Goal: Contribute content: Add original content to the website for others to see

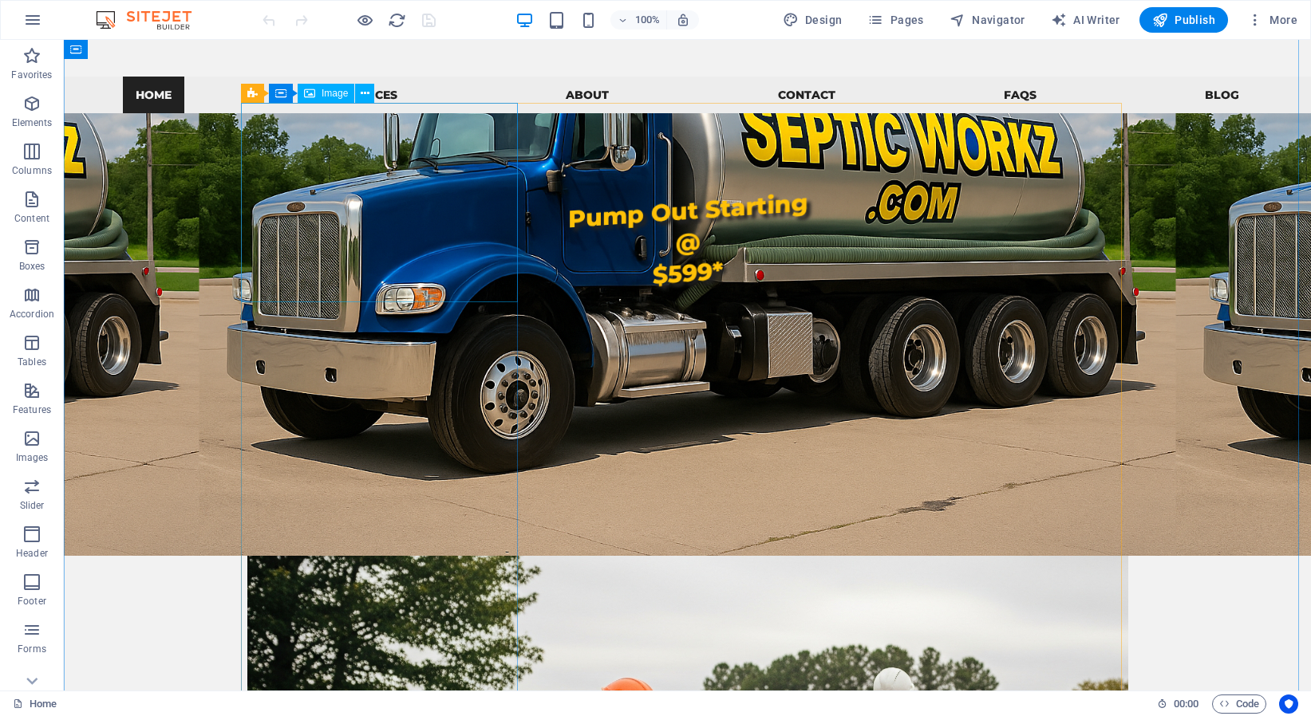
scroll to position [602, 0]
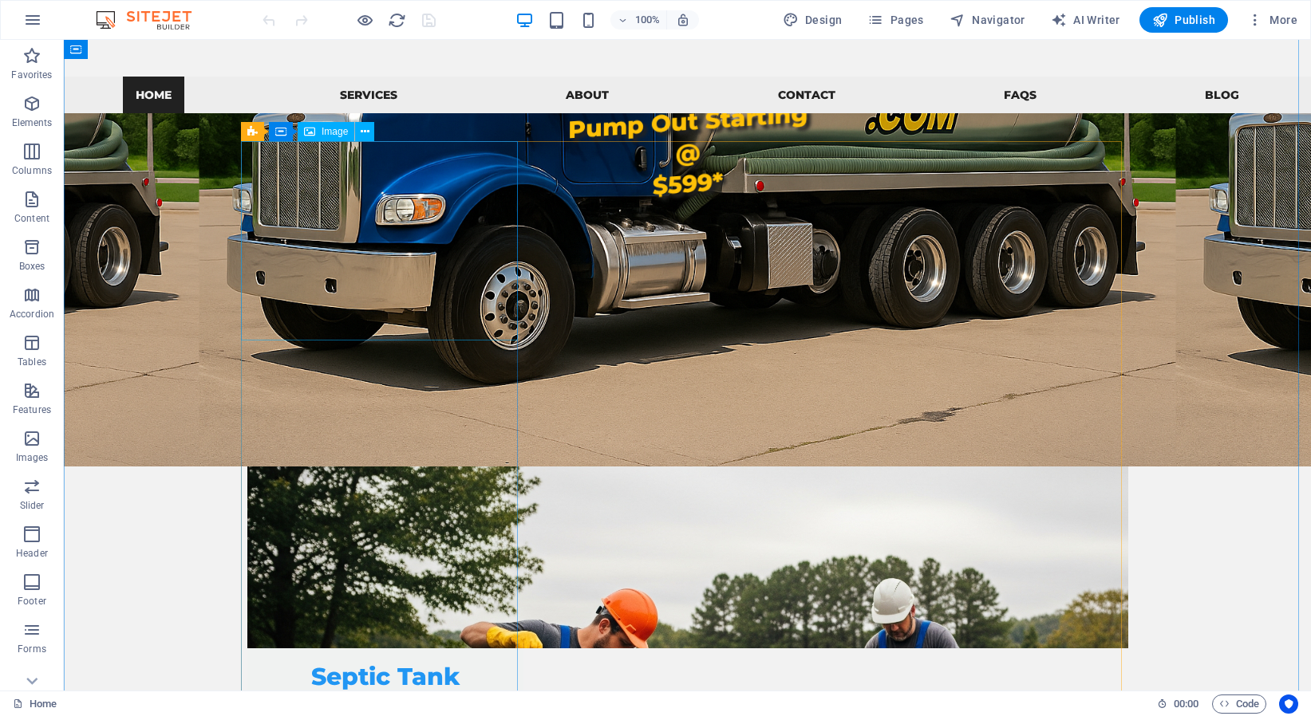
click at [390, 577] on figure at bounding box center [385, 676] width 277 height 199
drag, startPoint x: 390, startPoint y: 231, endPoint x: 109, endPoint y: 231, distance: 280.9
select select "vw"
select select "px"
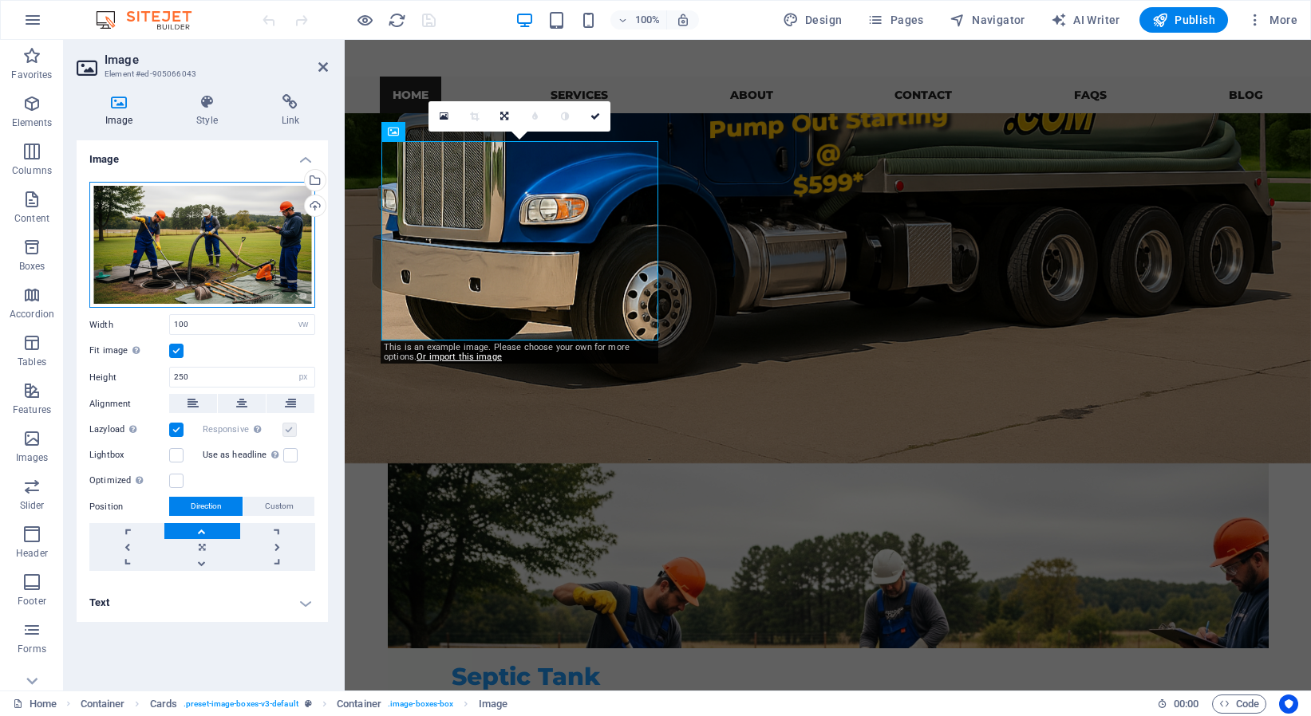
click at [302, 246] on div "Drag files here, click to choose files or select files from Files or our free s…" at bounding box center [202, 245] width 226 height 127
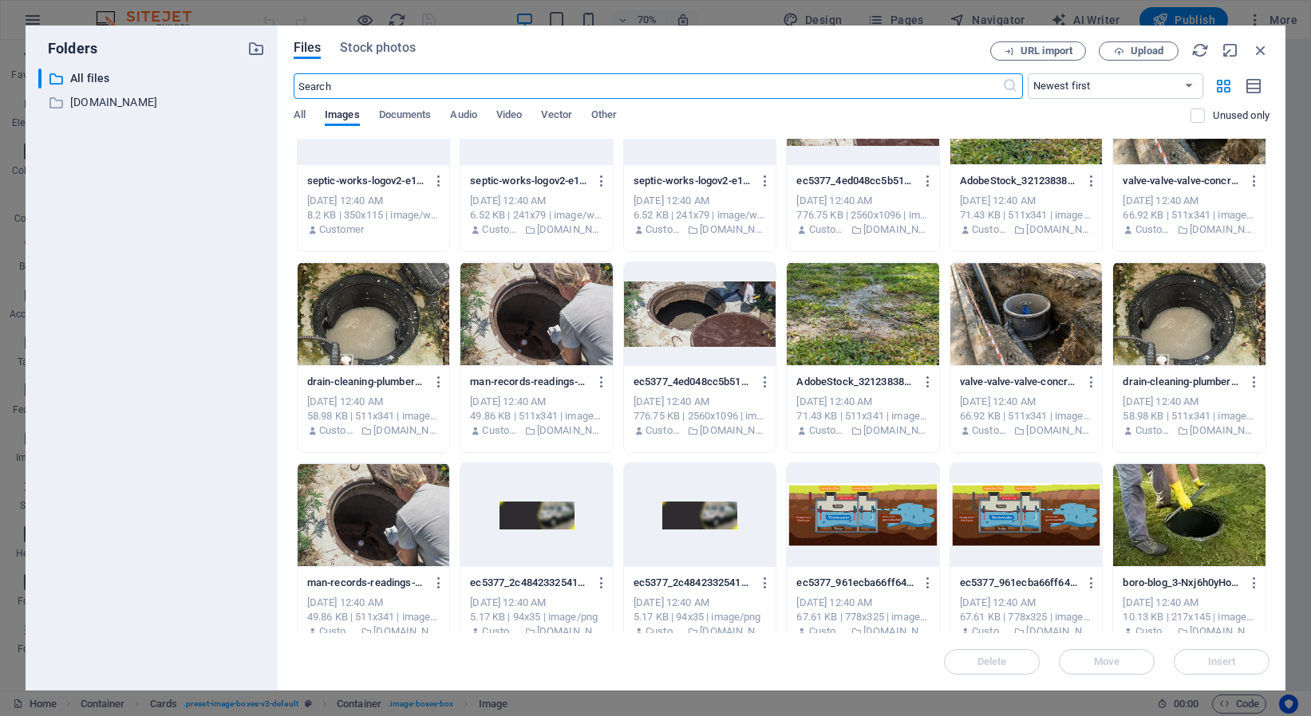
scroll to position [5930, 0]
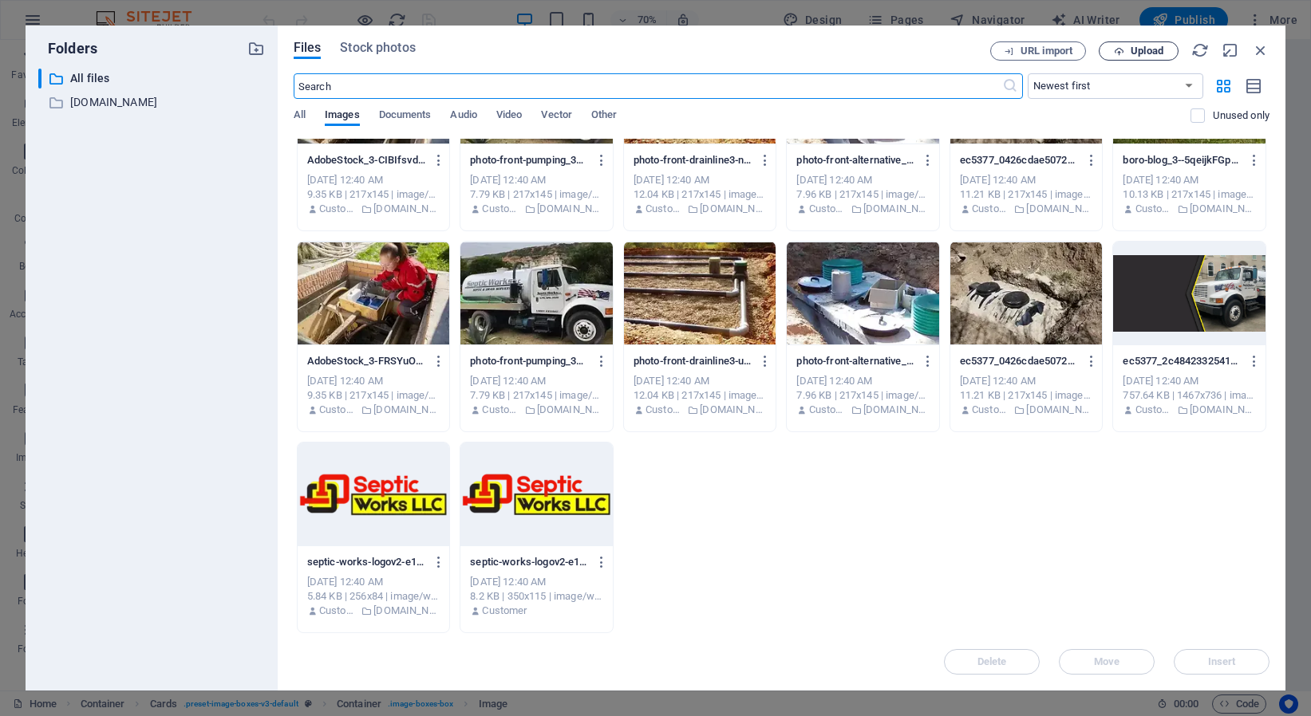
click at [1162, 49] on span "Upload" at bounding box center [1147, 51] width 33 height 10
click at [1151, 46] on span "Upload" at bounding box center [1147, 51] width 33 height 10
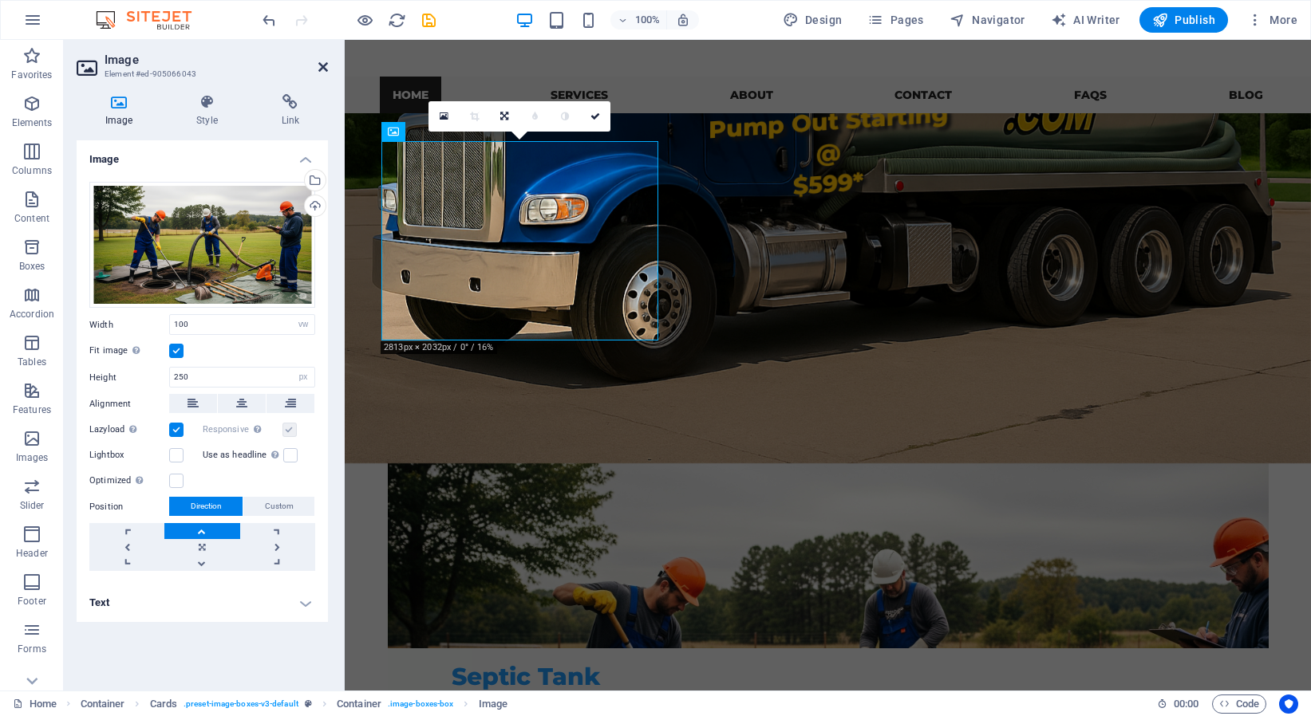
click at [322, 65] on icon at bounding box center [323, 67] width 10 height 13
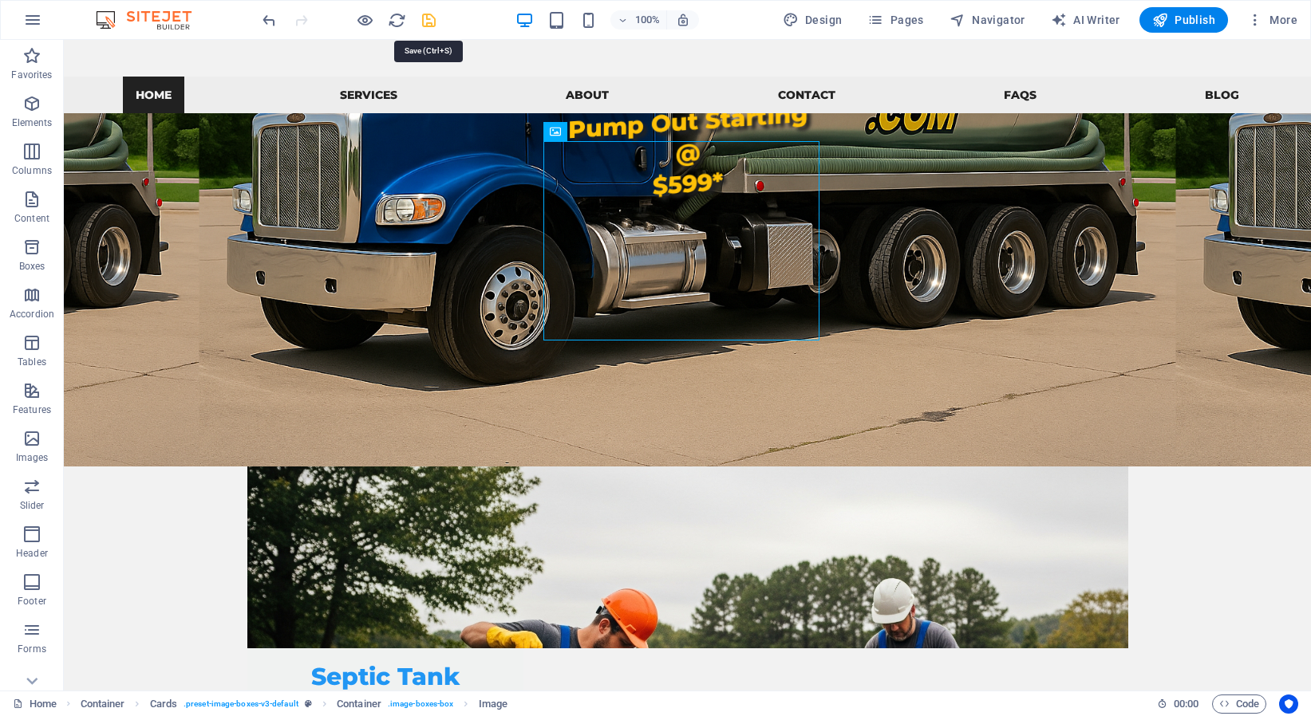
click at [428, 23] on icon "save" at bounding box center [429, 20] width 18 height 18
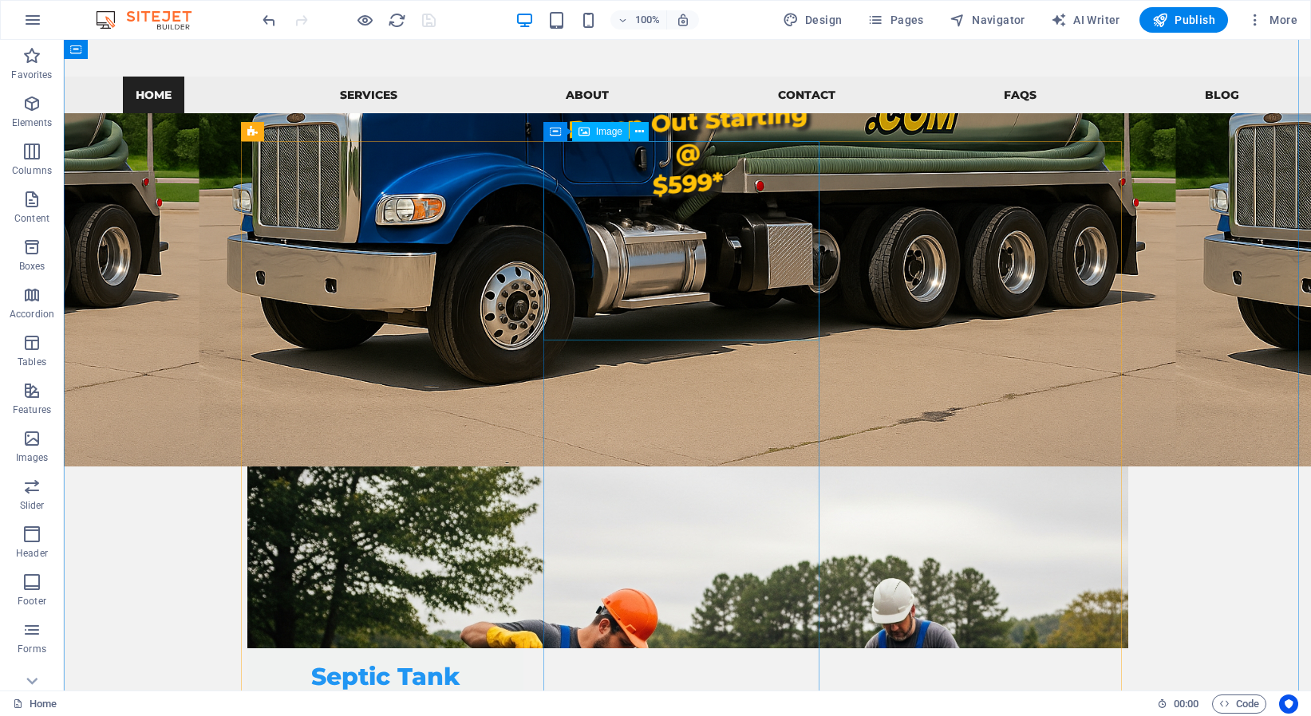
select select "vw"
select select "px"
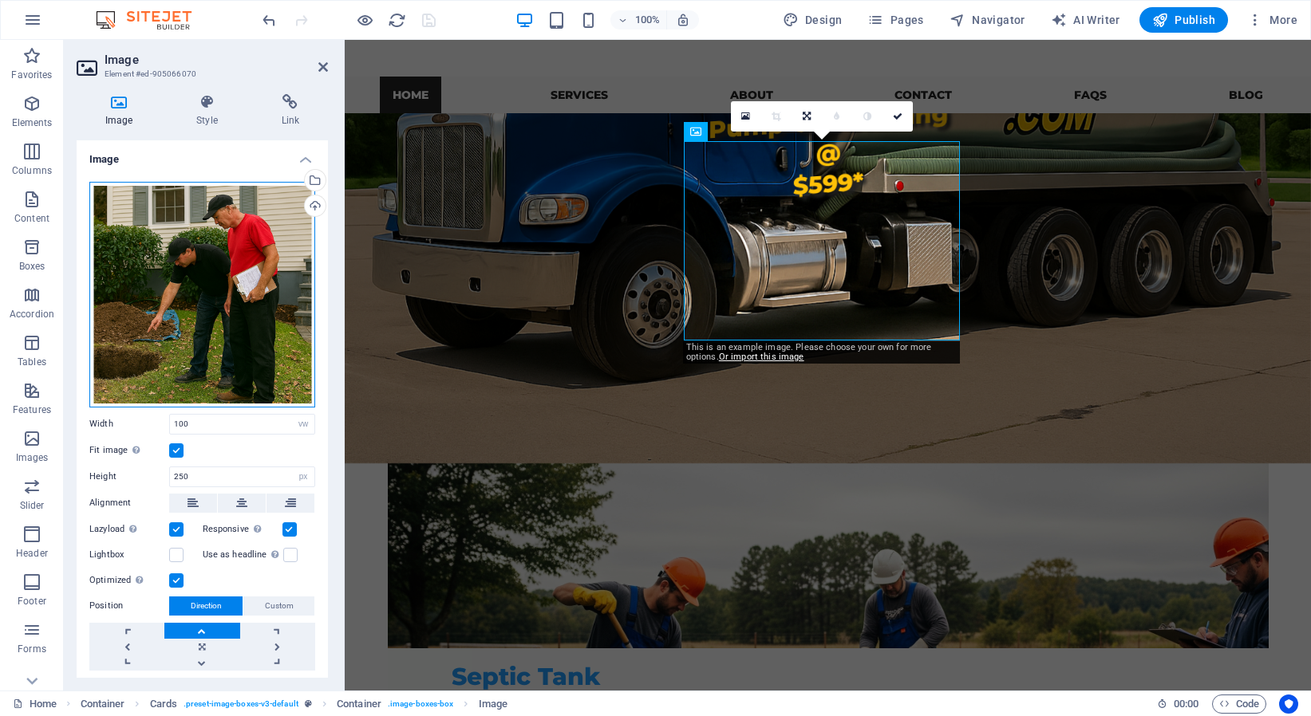
click at [250, 293] on div "Drag files here, click to choose files or select files from Files or our free s…" at bounding box center [202, 295] width 226 height 226
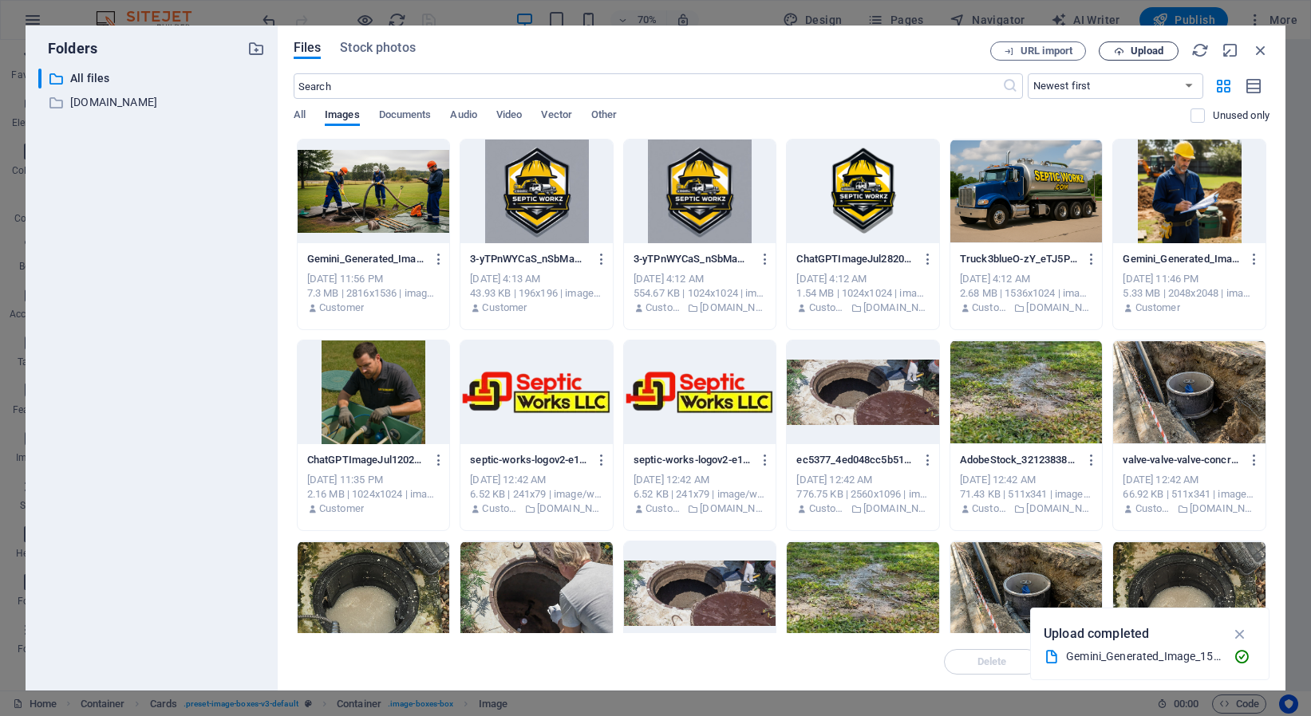
click at [1139, 53] on span "Upload" at bounding box center [1147, 51] width 33 height 10
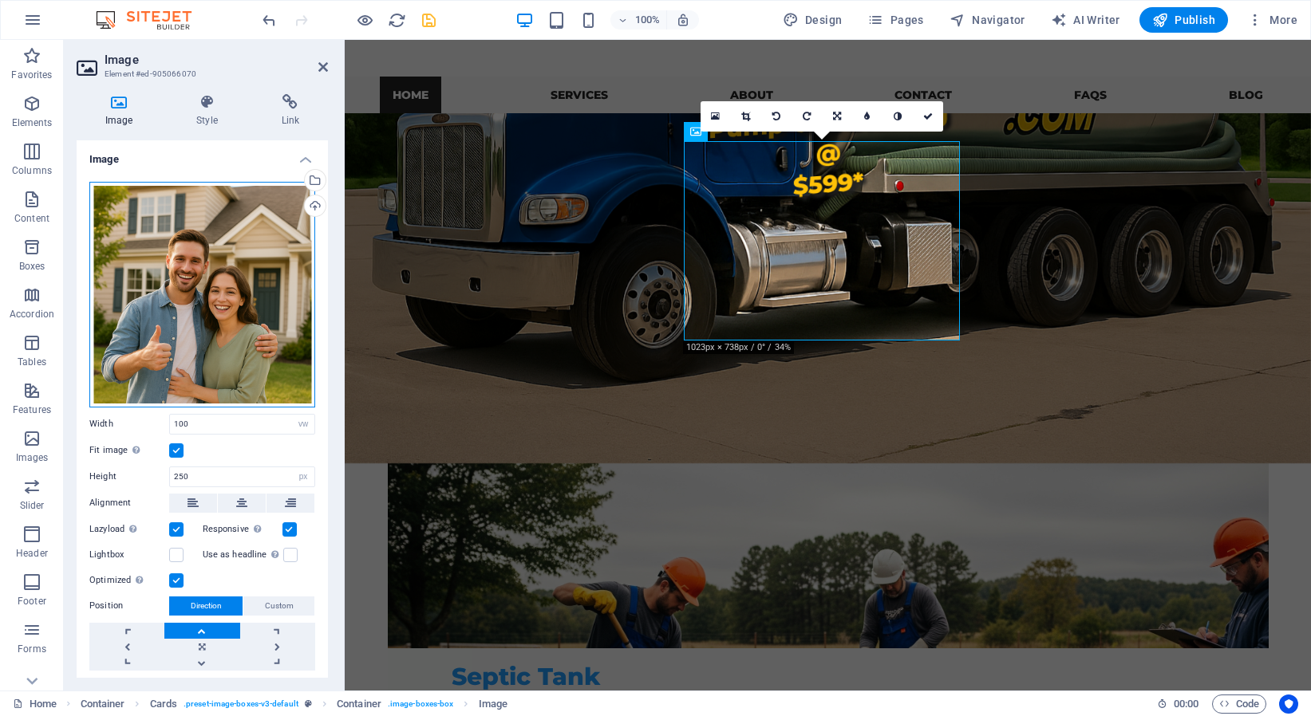
click at [249, 346] on div "Drag files here, click to choose files or select files from Files or our free s…" at bounding box center [202, 295] width 226 height 226
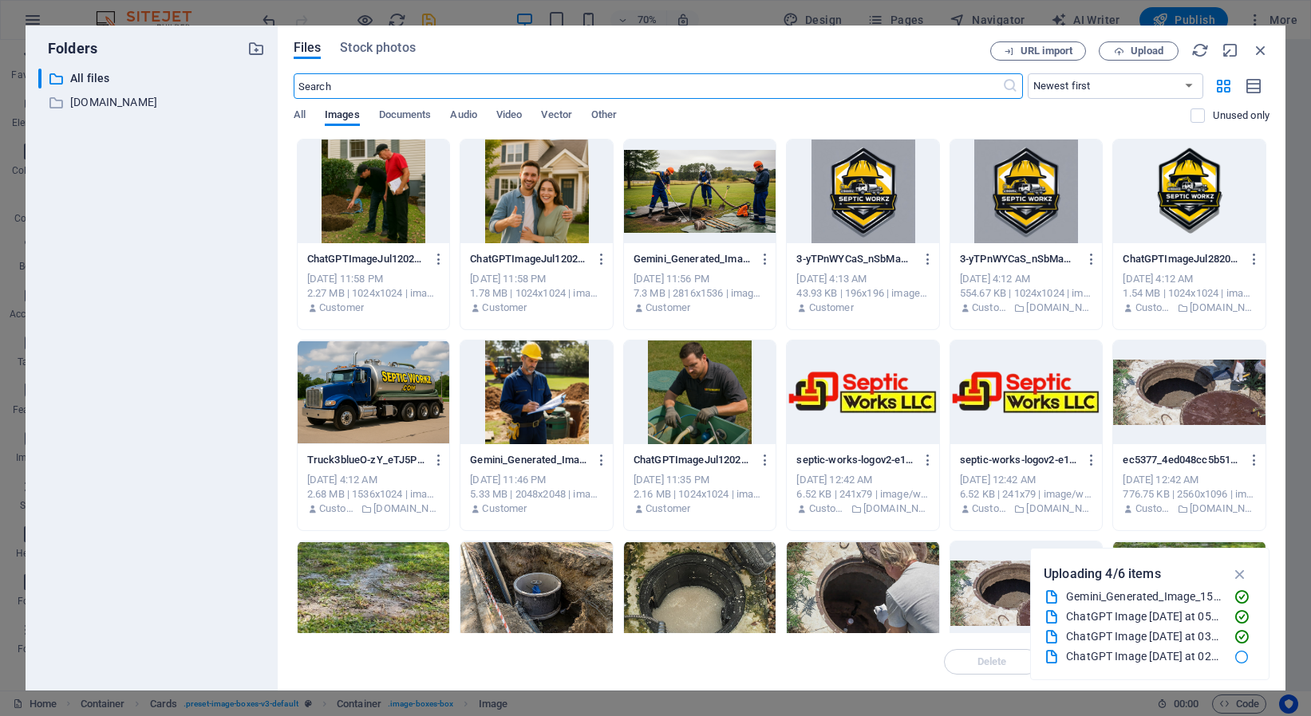
click at [378, 205] on div at bounding box center [374, 192] width 152 height 104
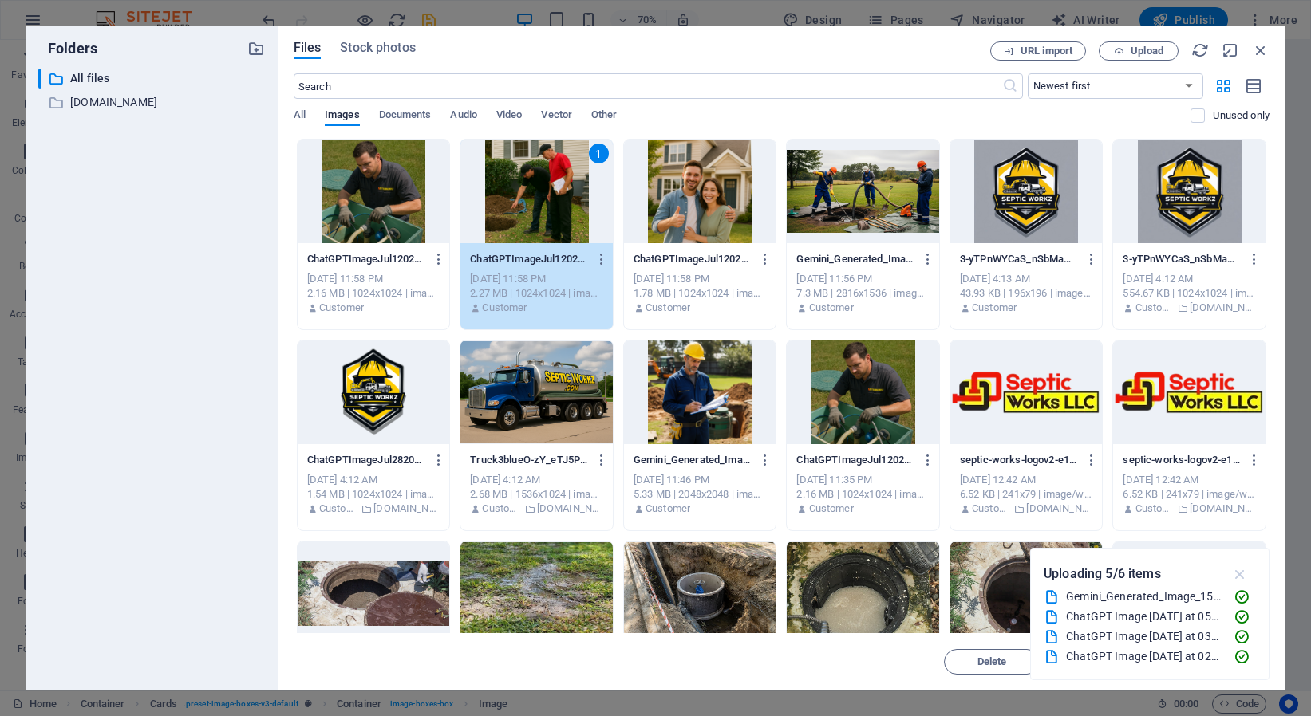
click at [1242, 574] on icon "button" at bounding box center [1240, 575] width 18 height 18
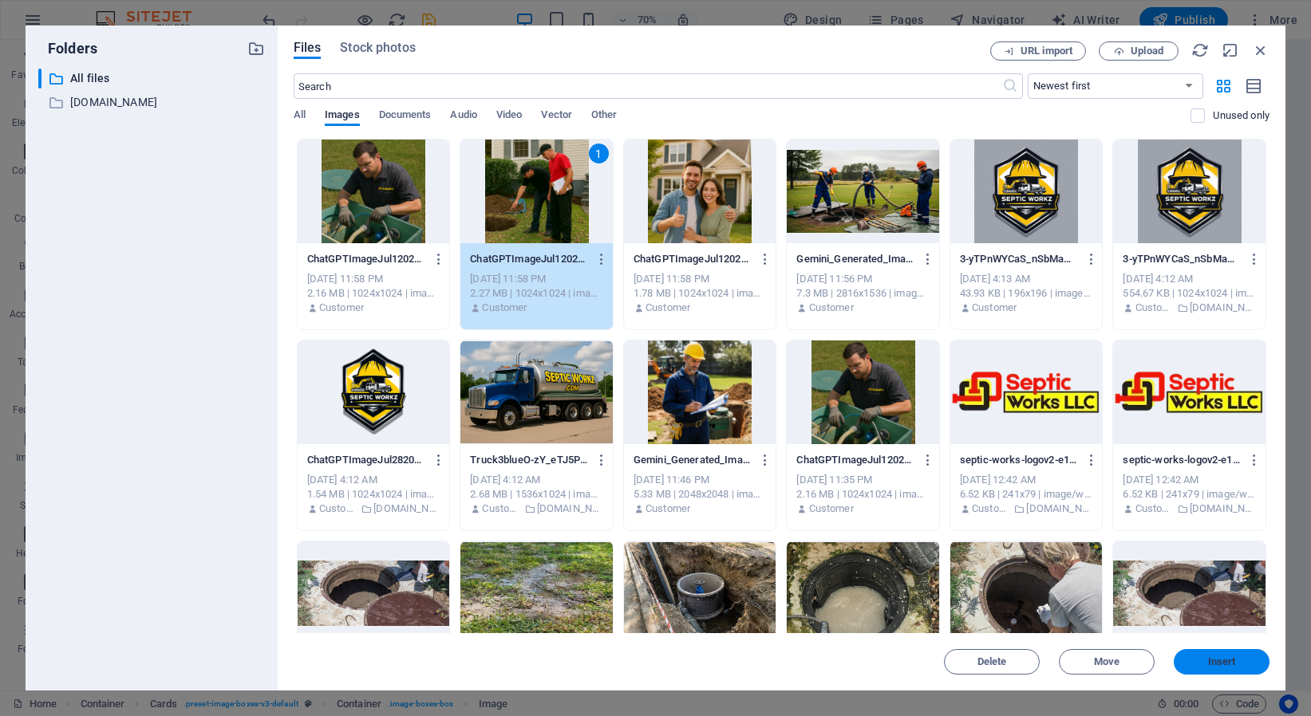
click at [1201, 667] on button "Insert" at bounding box center [1222, 662] width 96 height 26
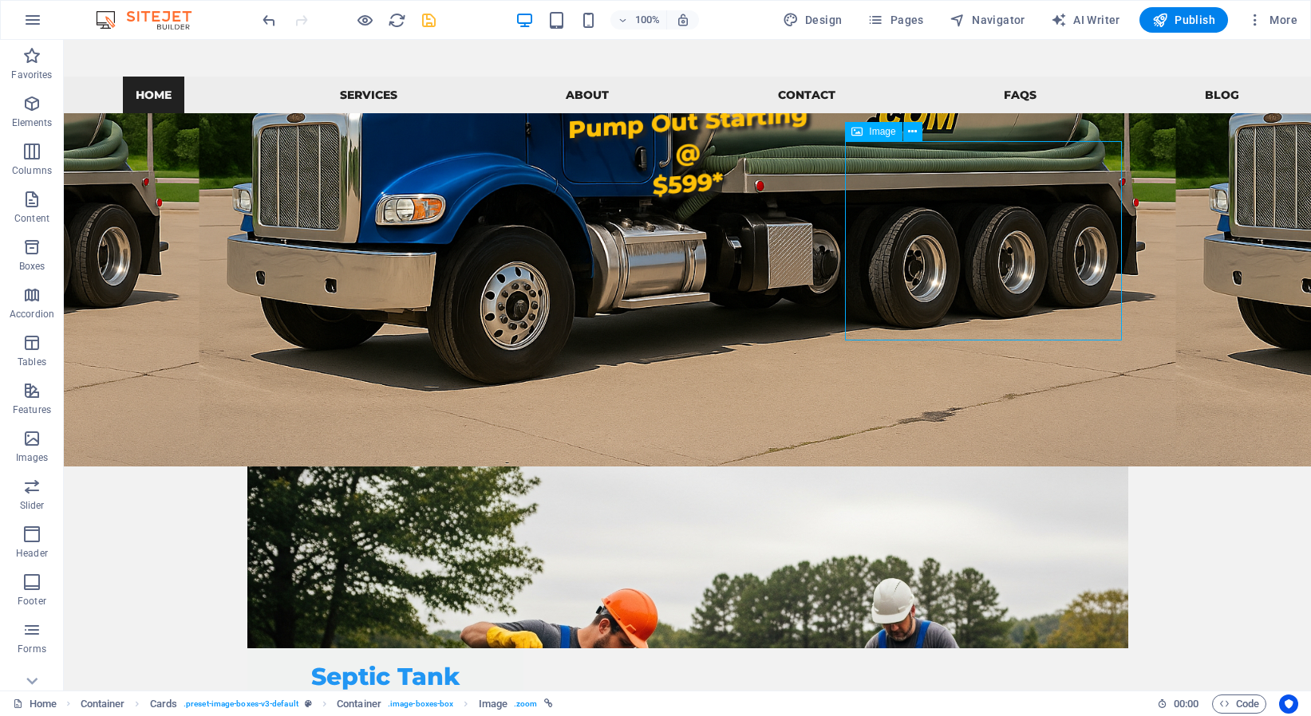
select select "vw"
select select "px"
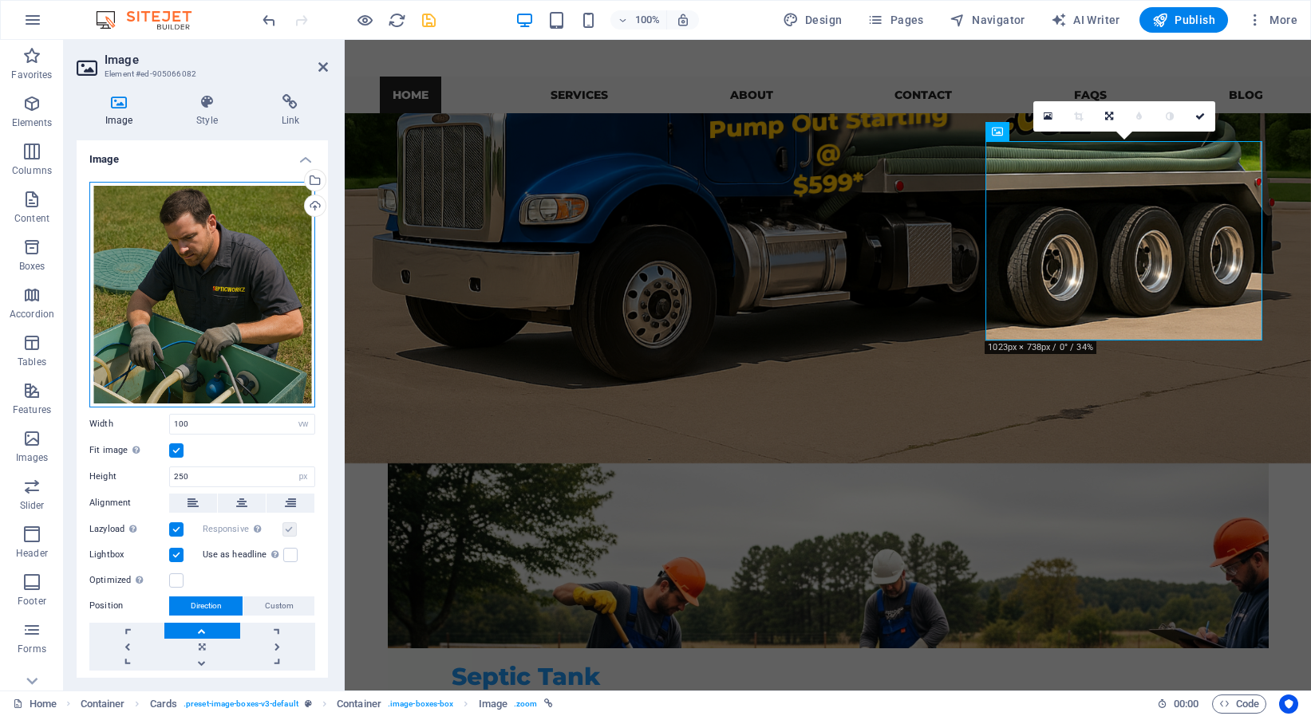
click at [159, 306] on div "Drag files here, click to choose files or select files from Files or our free s…" at bounding box center [202, 295] width 226 height 226
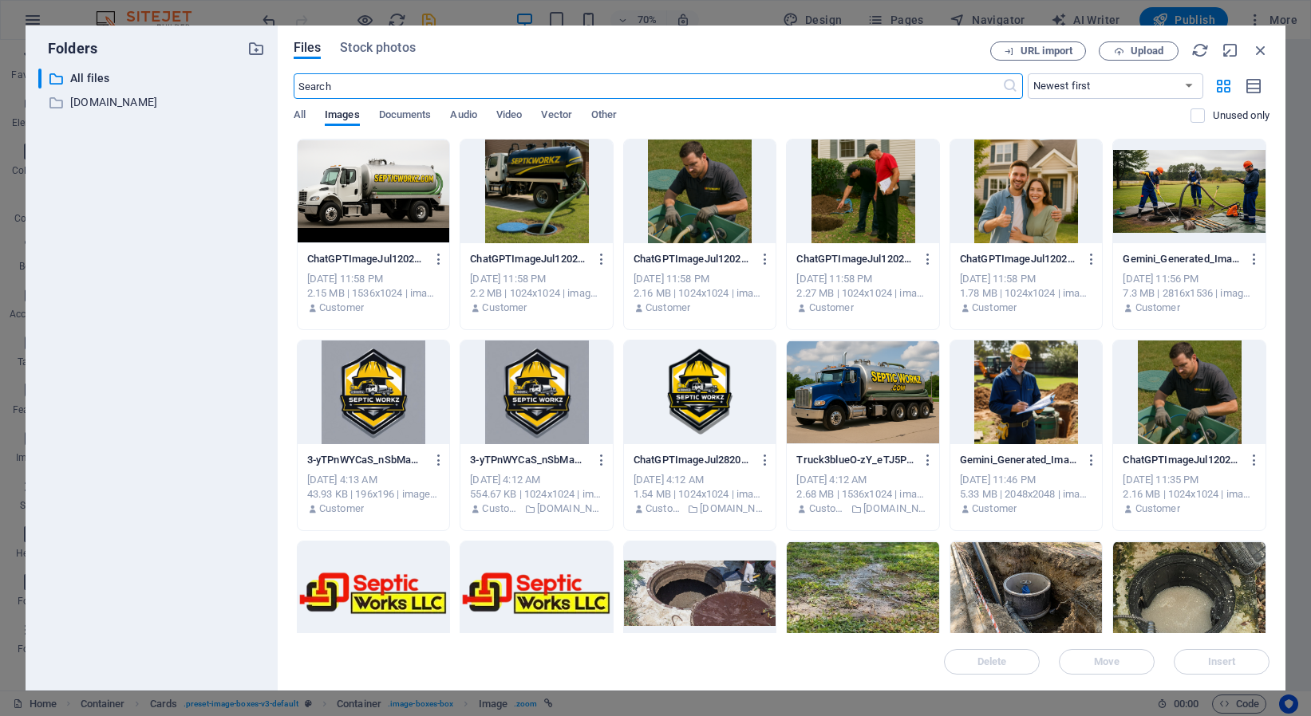
click at [693, 182] on div at bounding box center [700, 192] width 152 height 104
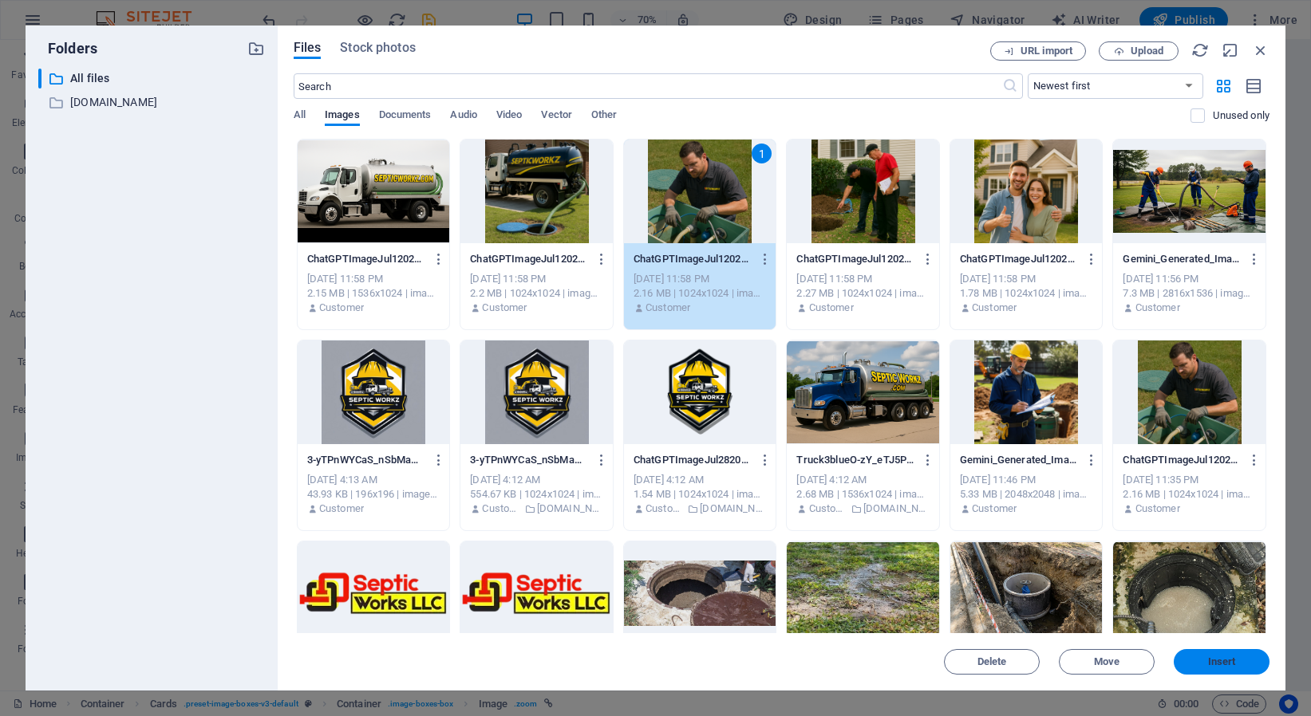
click at [1191, 665] on span "Insert" at bounding box center [1221, 662] width 83 height 10
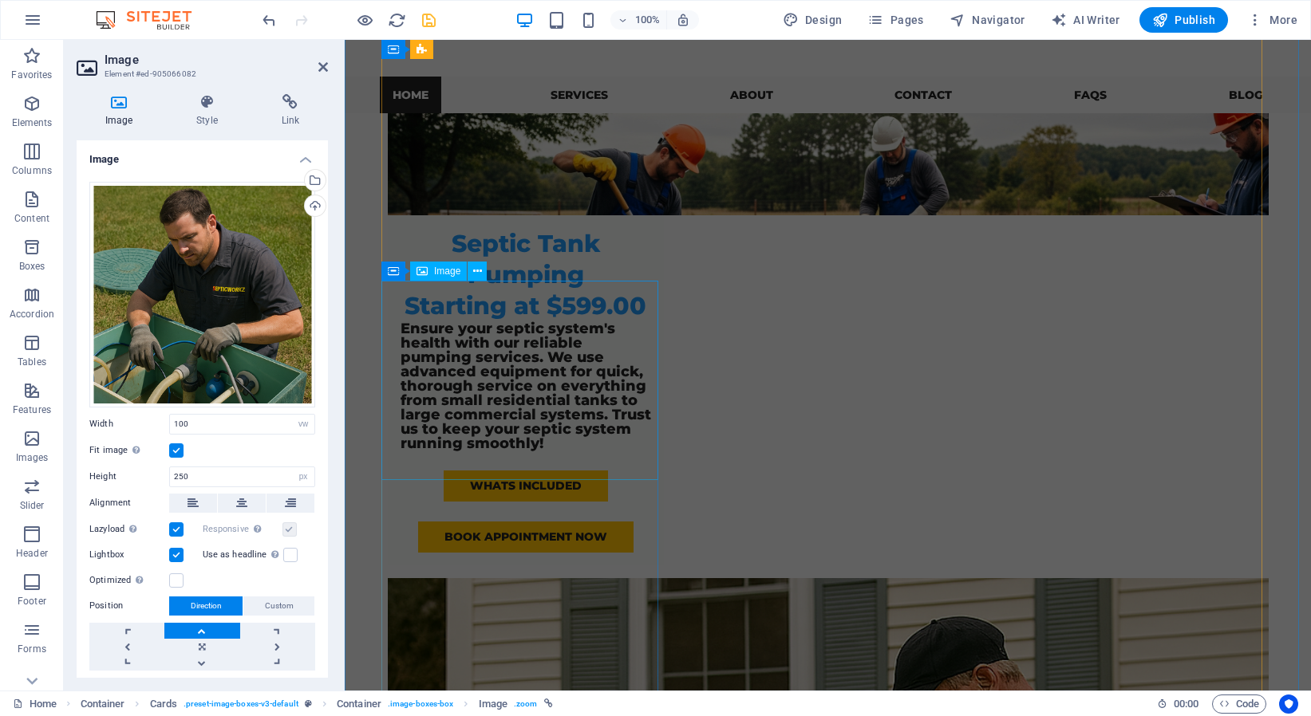
scroll to position [1089, 0]
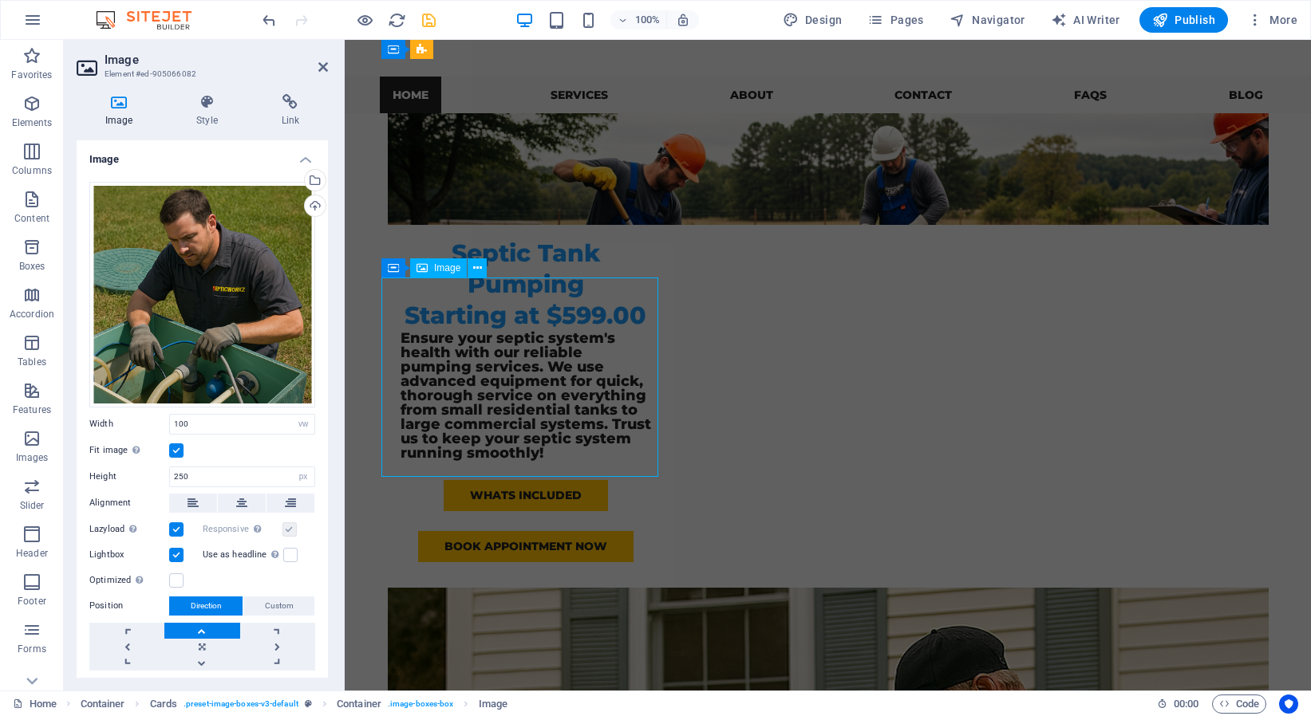
select select "vw"
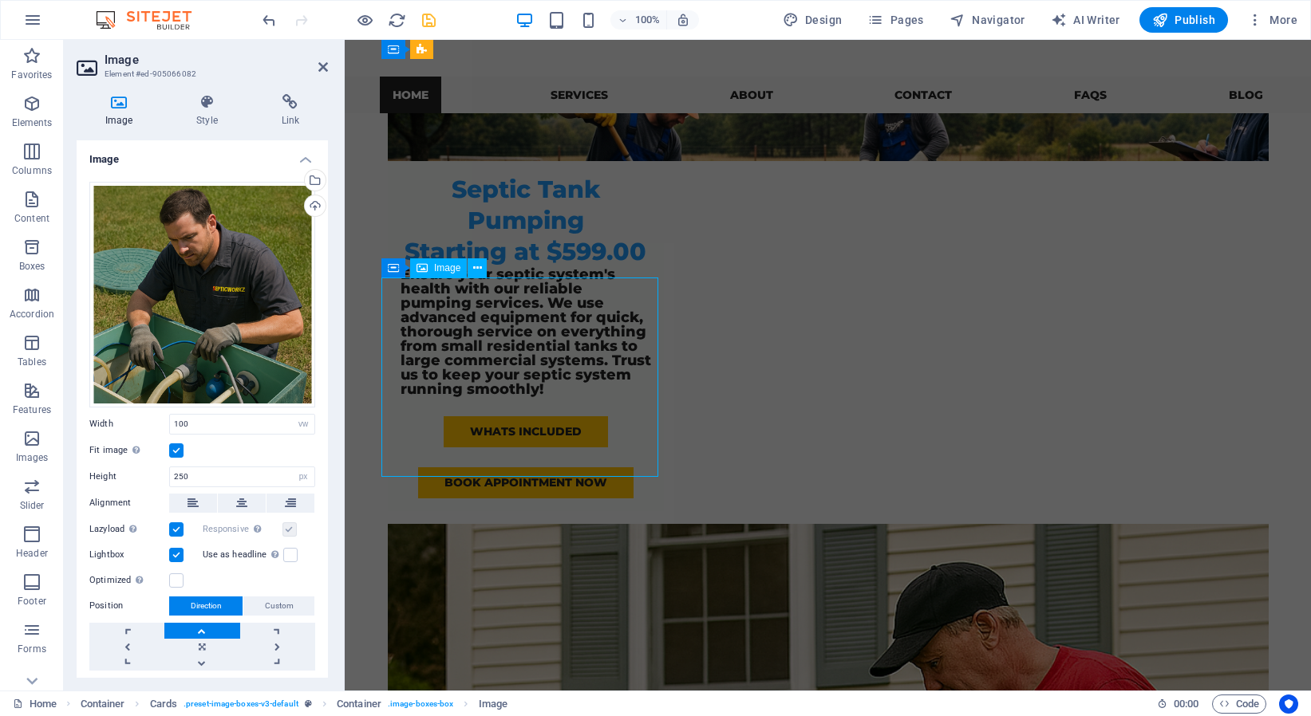
select select "px"
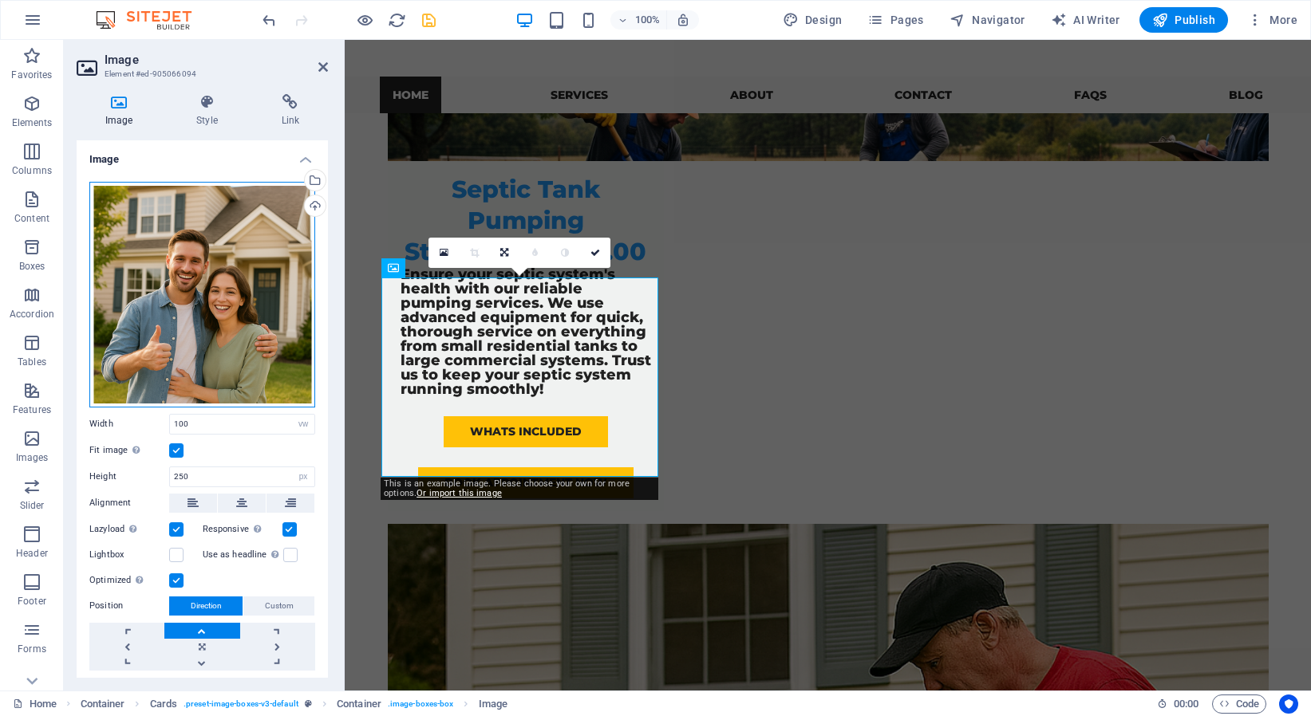
click at [235, 312] on div "Drag files here, click to choose files or select files from Files or our free s…" at bounding box center [202, 295] width 226 height 226
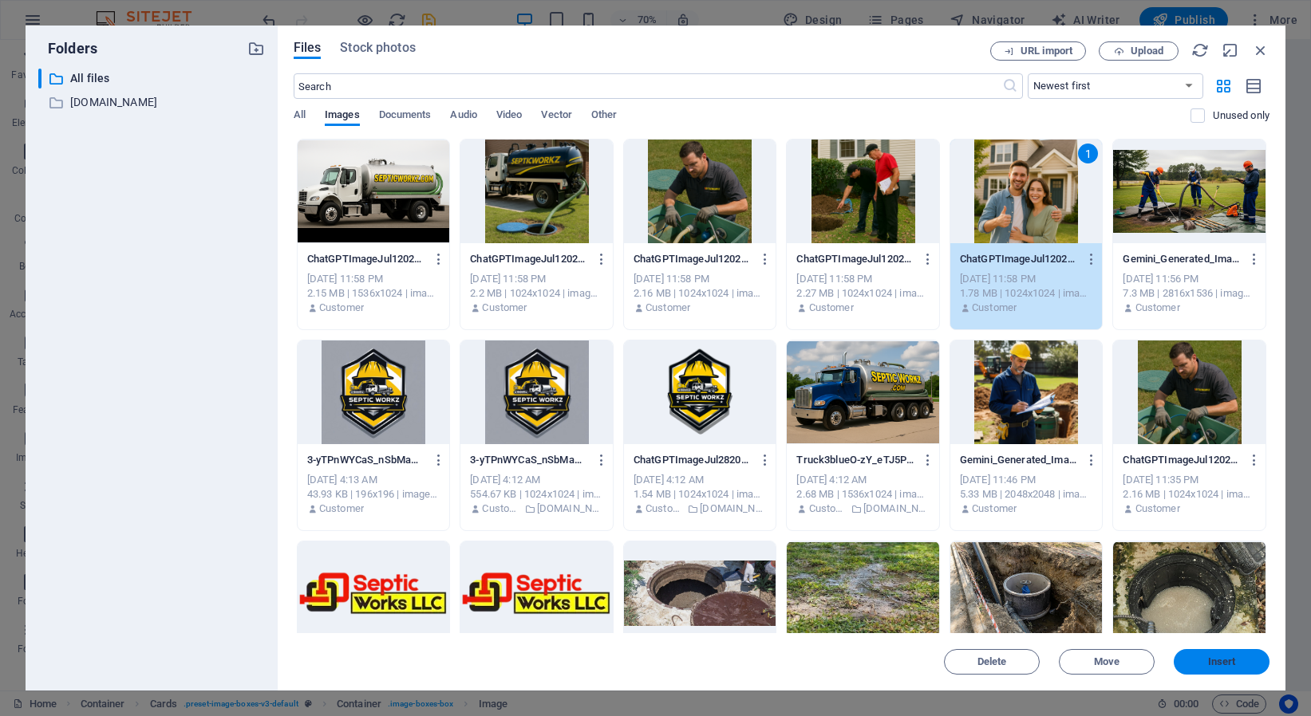
click at [1198, 659] on span "Insert" at bounding box center [1221, 662] width 83 height 10
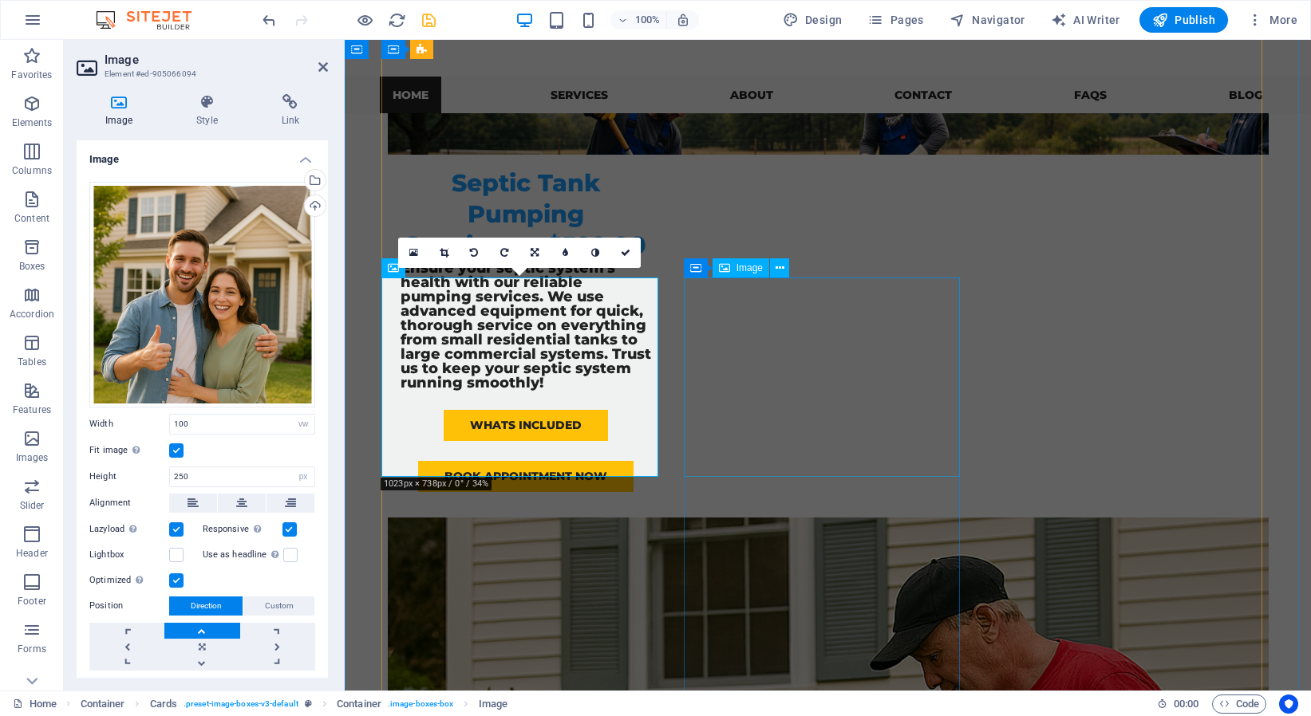
scroll to position [1173, 0]
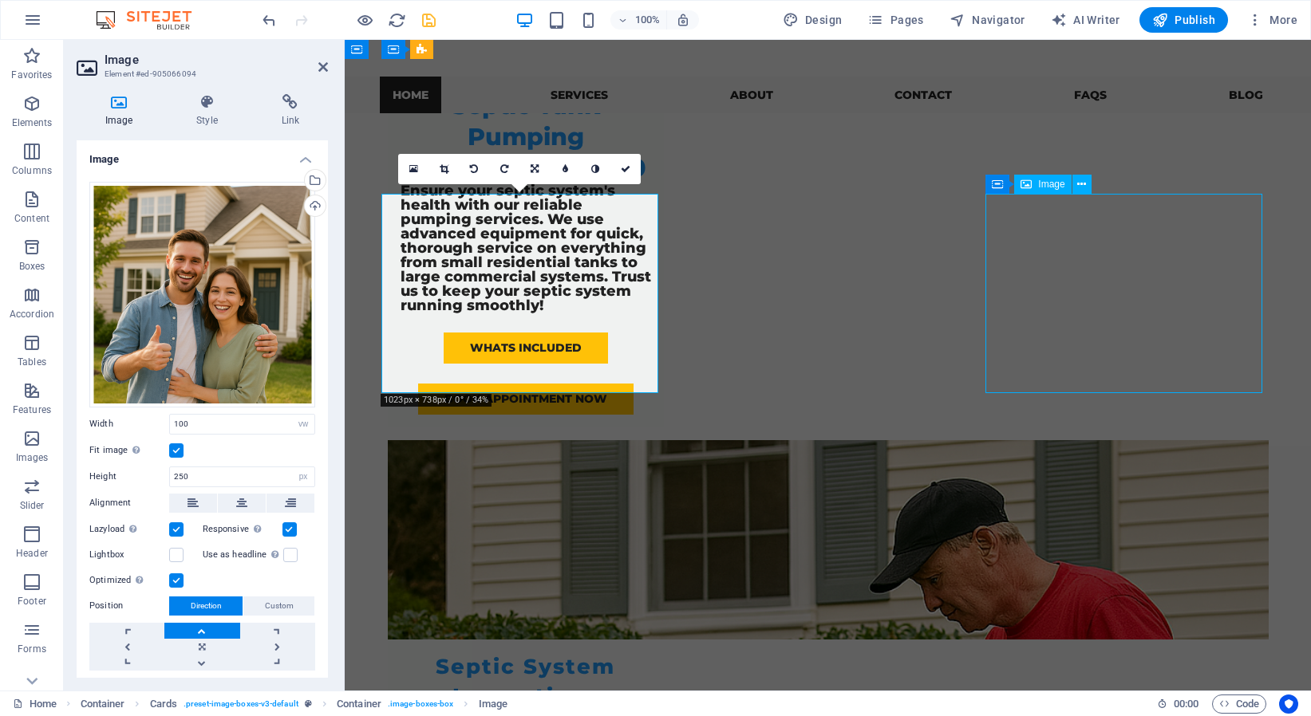
select select "vw"
select select "px"
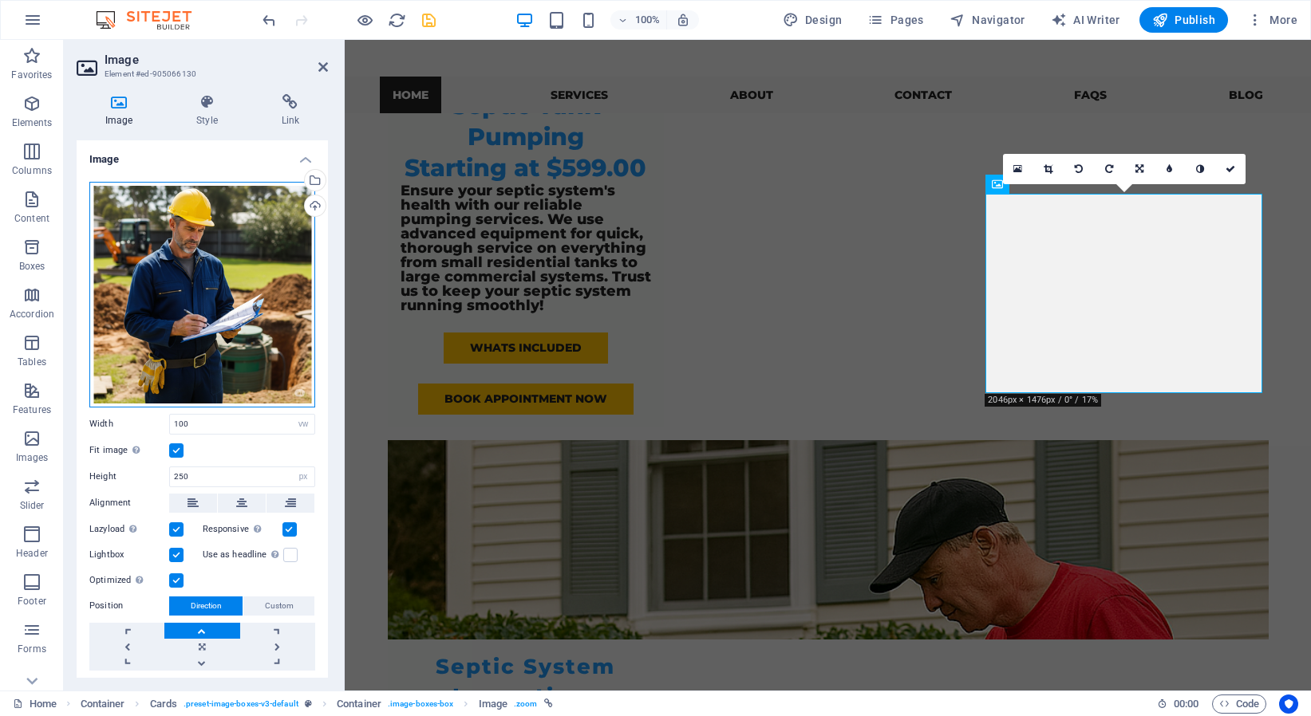
click at [211, 339] on div "Drag files here, click to choose files or select files from Files or our free s…" at bounding box center [202, 295] width 226 height 226
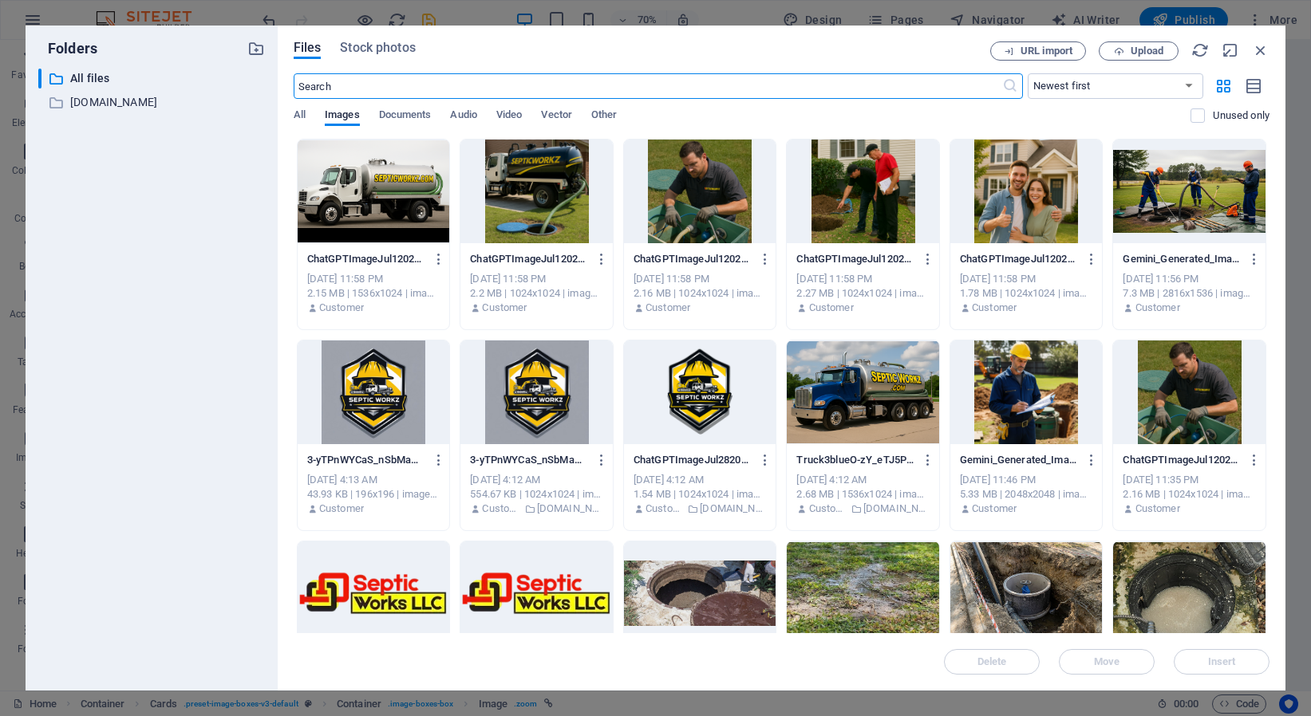
click at [980, 389] on div at bounding box center [1026, 393] width 152 height 104
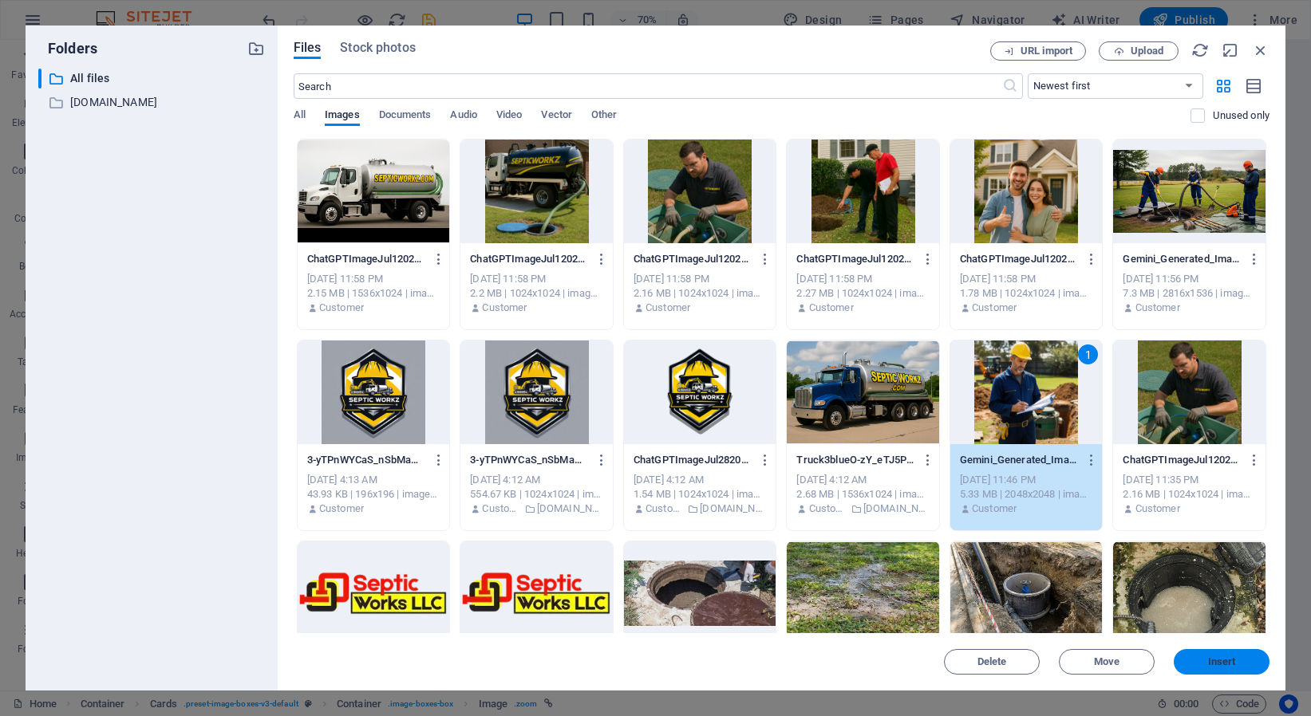
click at [1191, 662] on span "Insert" at bounding box center [1221, 662] width 83 height 10
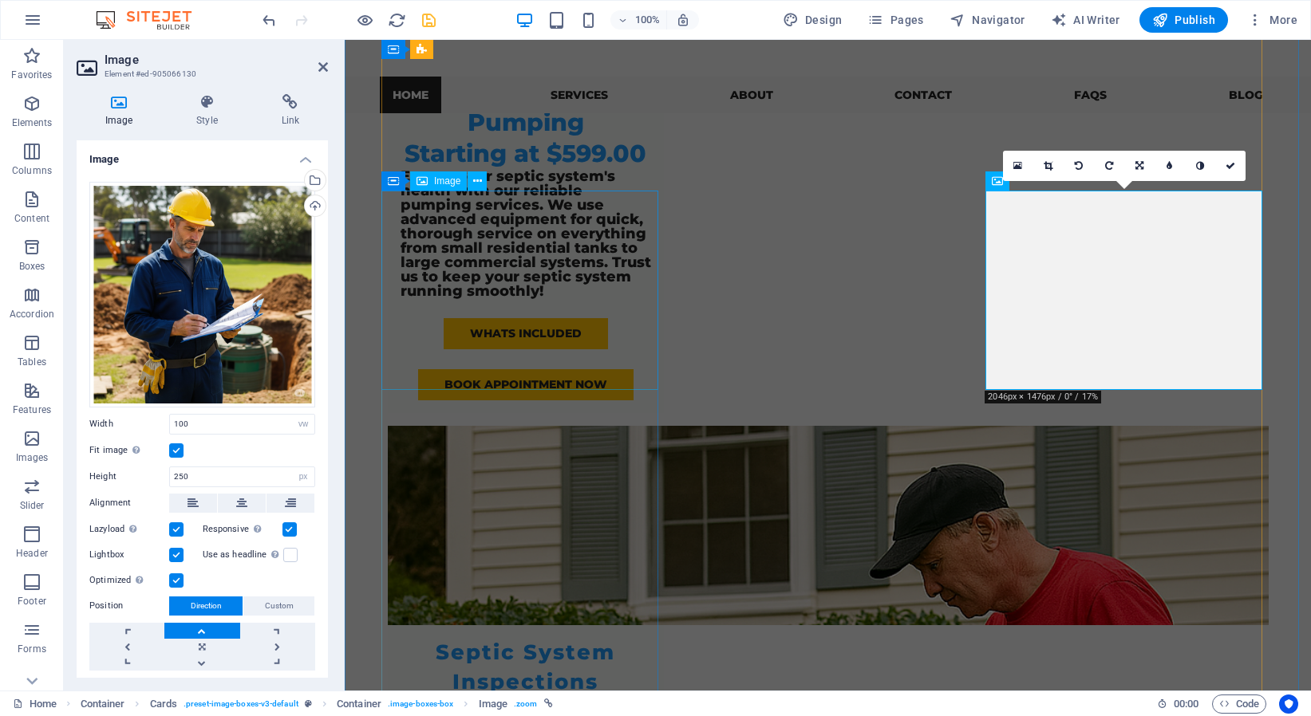
scroll to position [1291, 0]
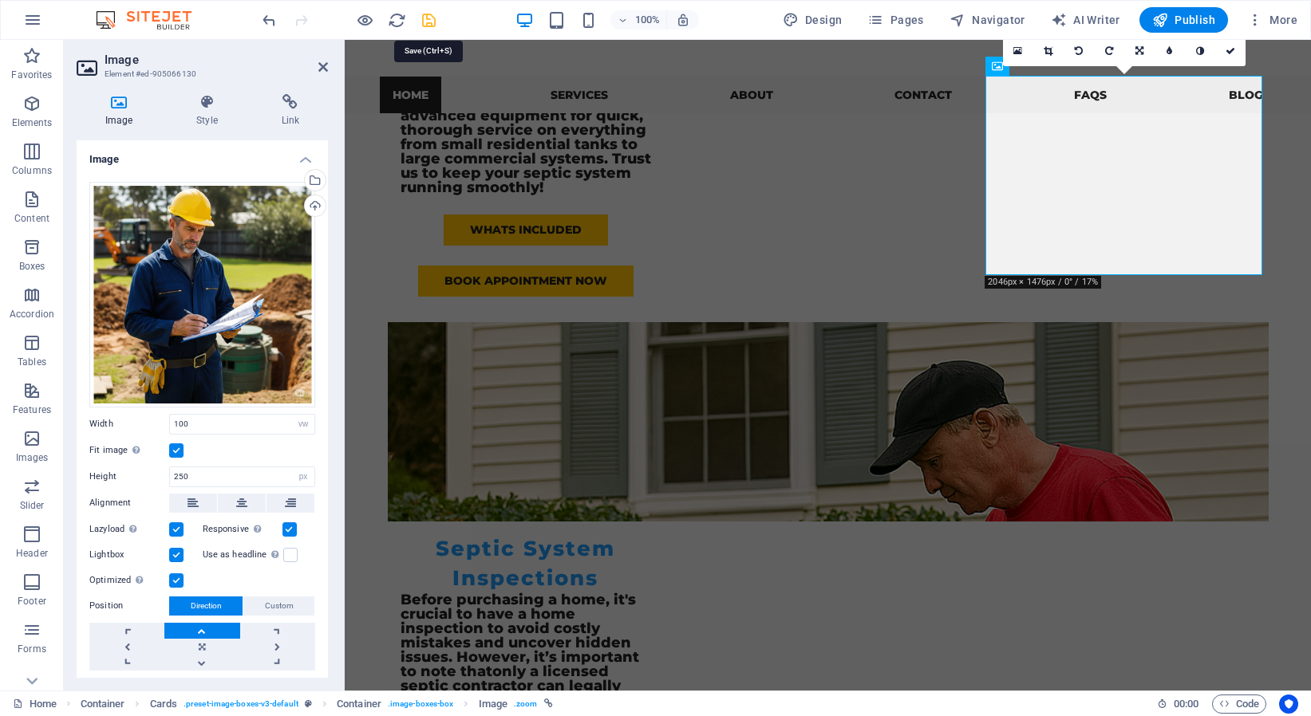
click at [433, 22] on icon "save" at bounding box center [429, 20] width 18 height 18
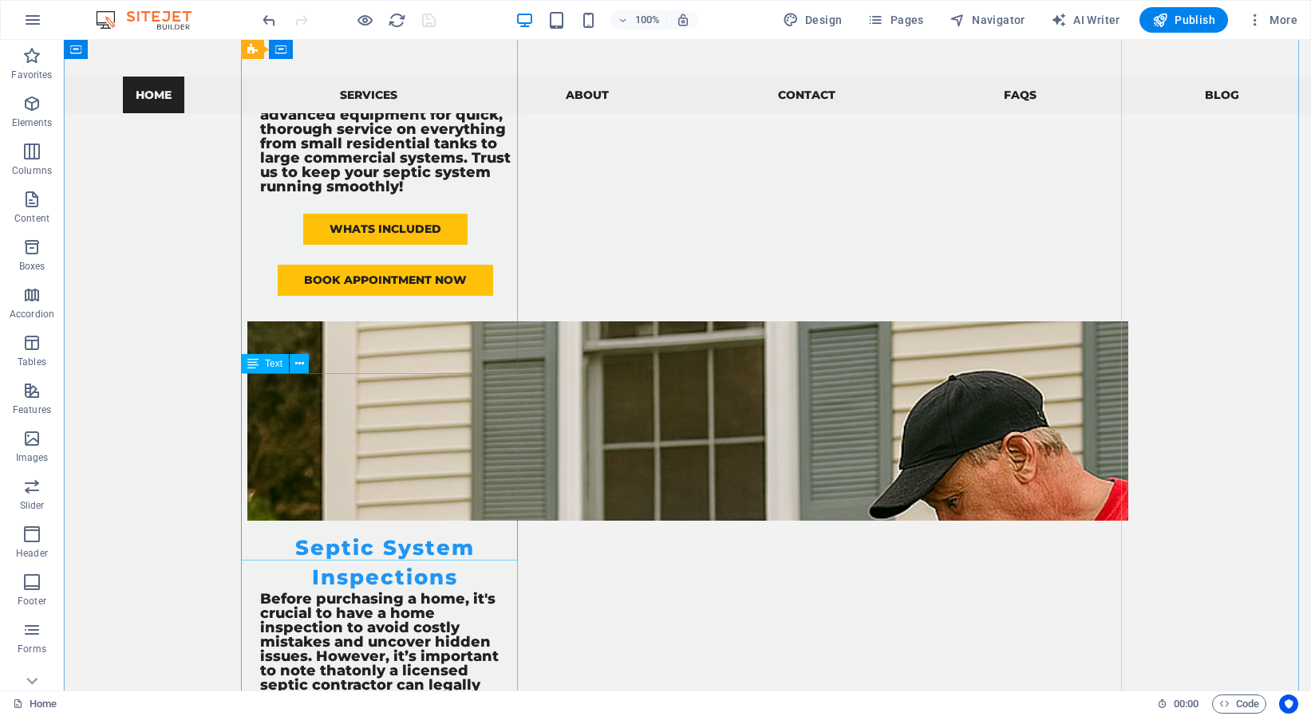
scroll to position [1220, 0]
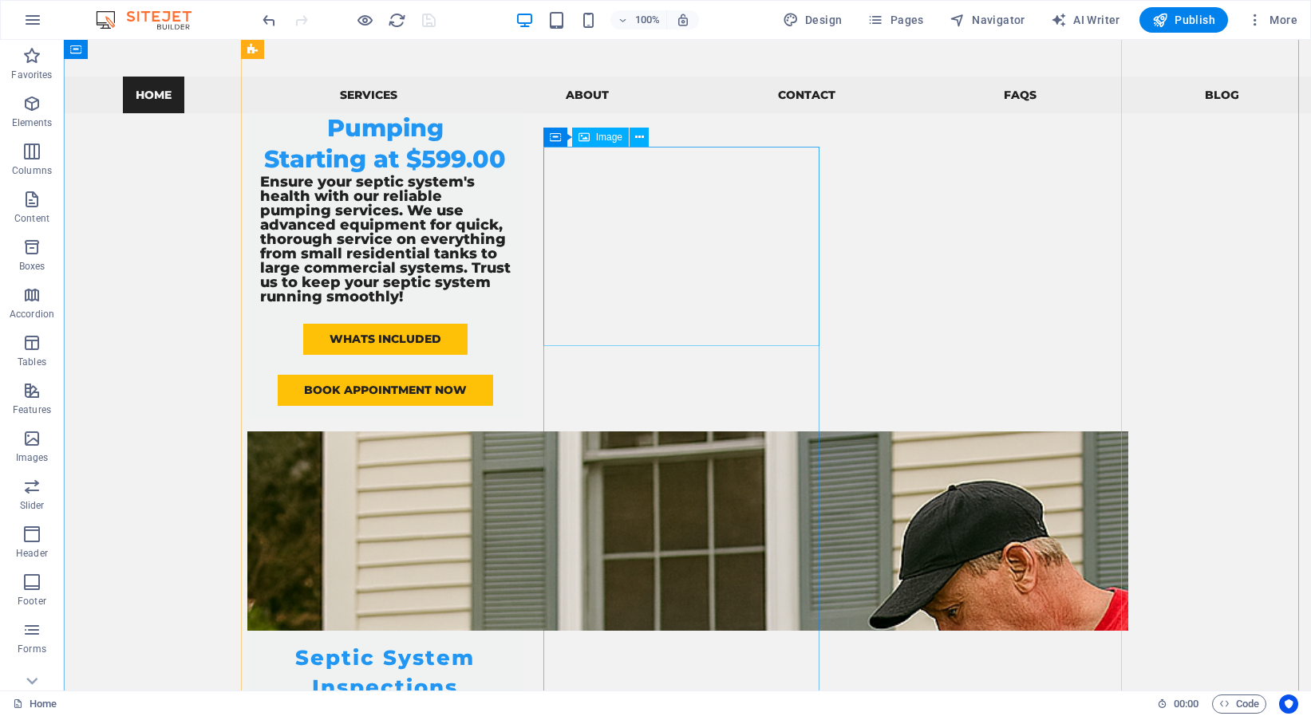
select select "vw"
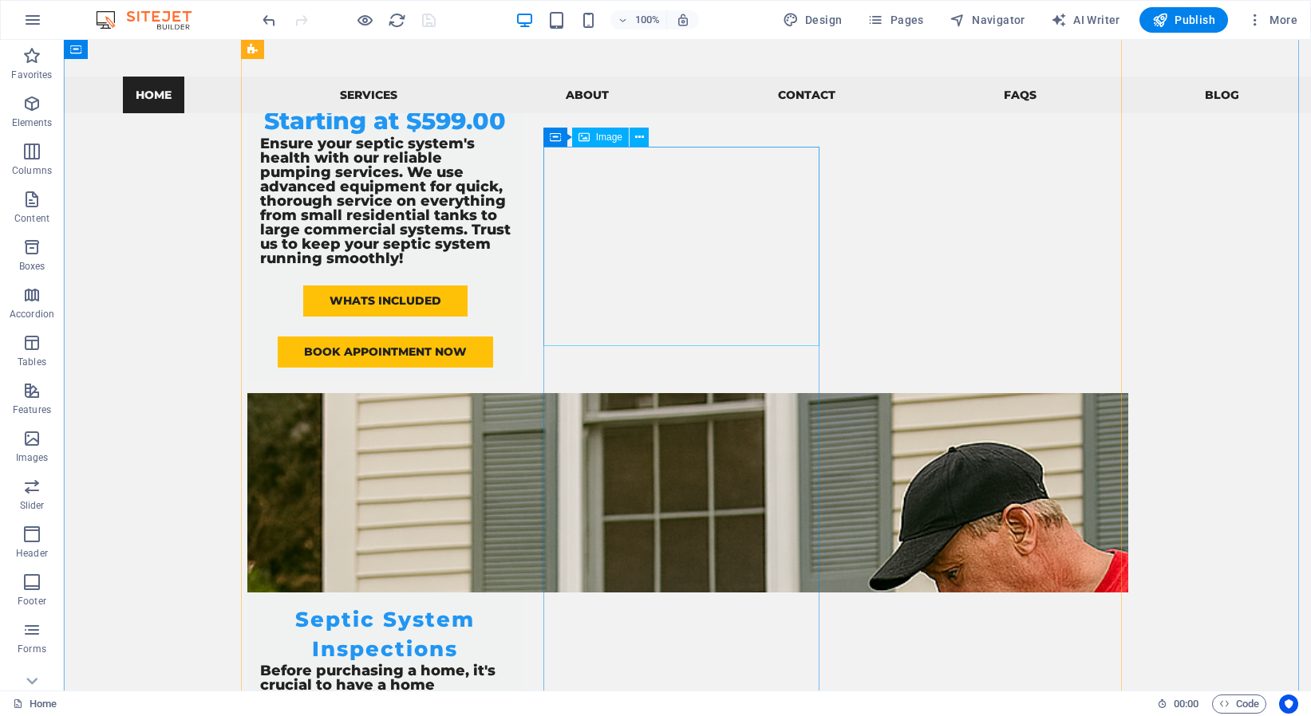
select select "px"
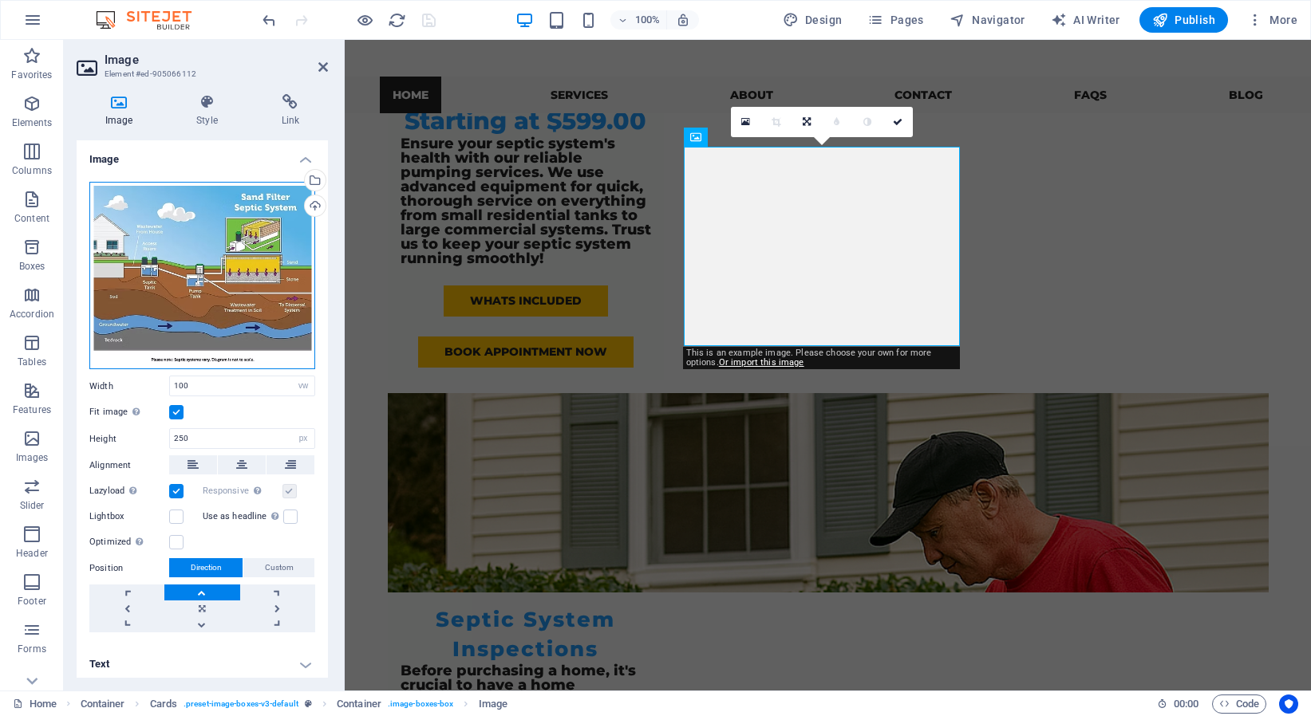
click at [279, 302] on div "Drag files here, click to choose files or select files from Files or our free s…" at bounding box center [202, 275] width 226 height 187
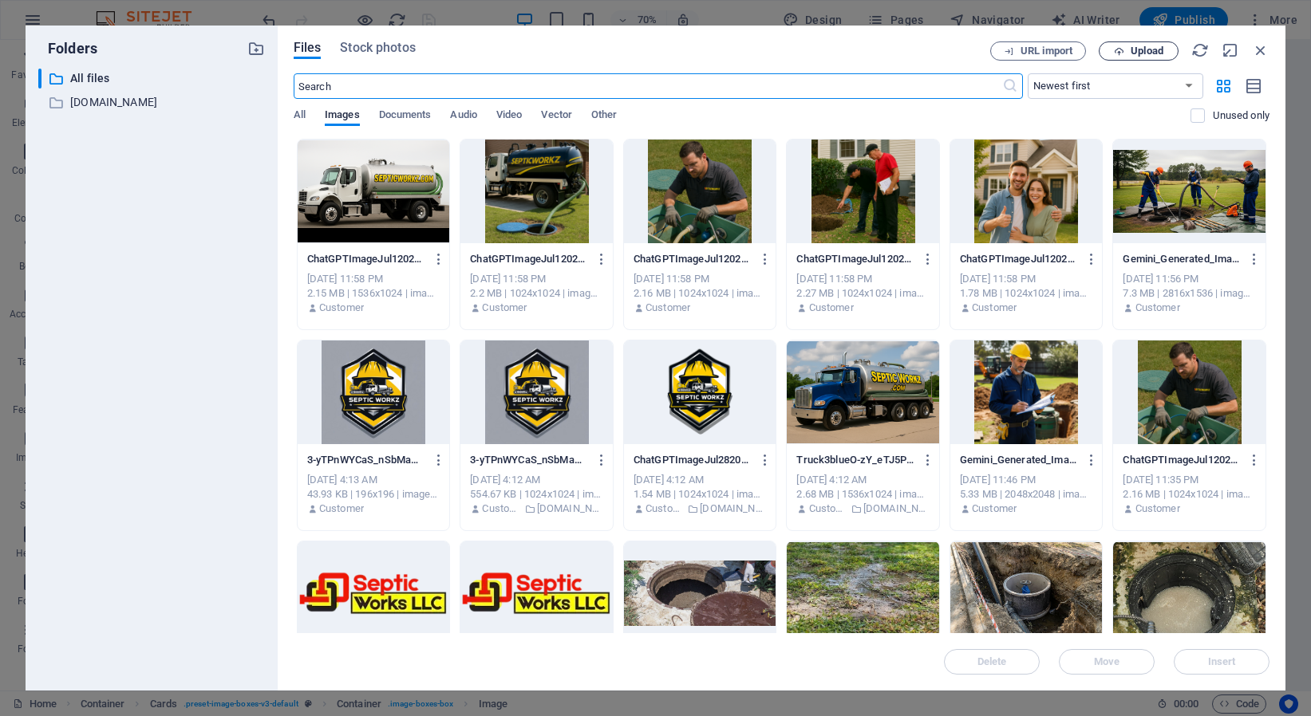
click at [1170, 49] on span "Upload" at bounding box center [1138, 51] width 65 height 10
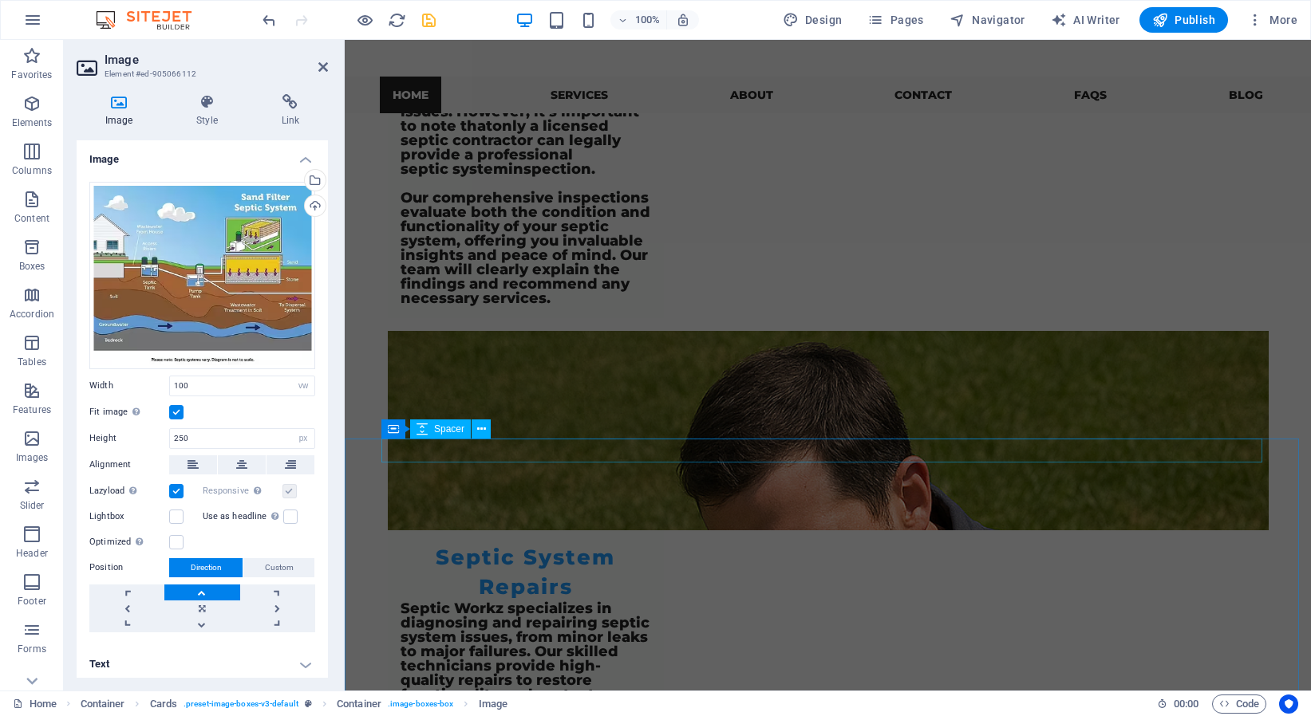
scroll to position [2072, 0]
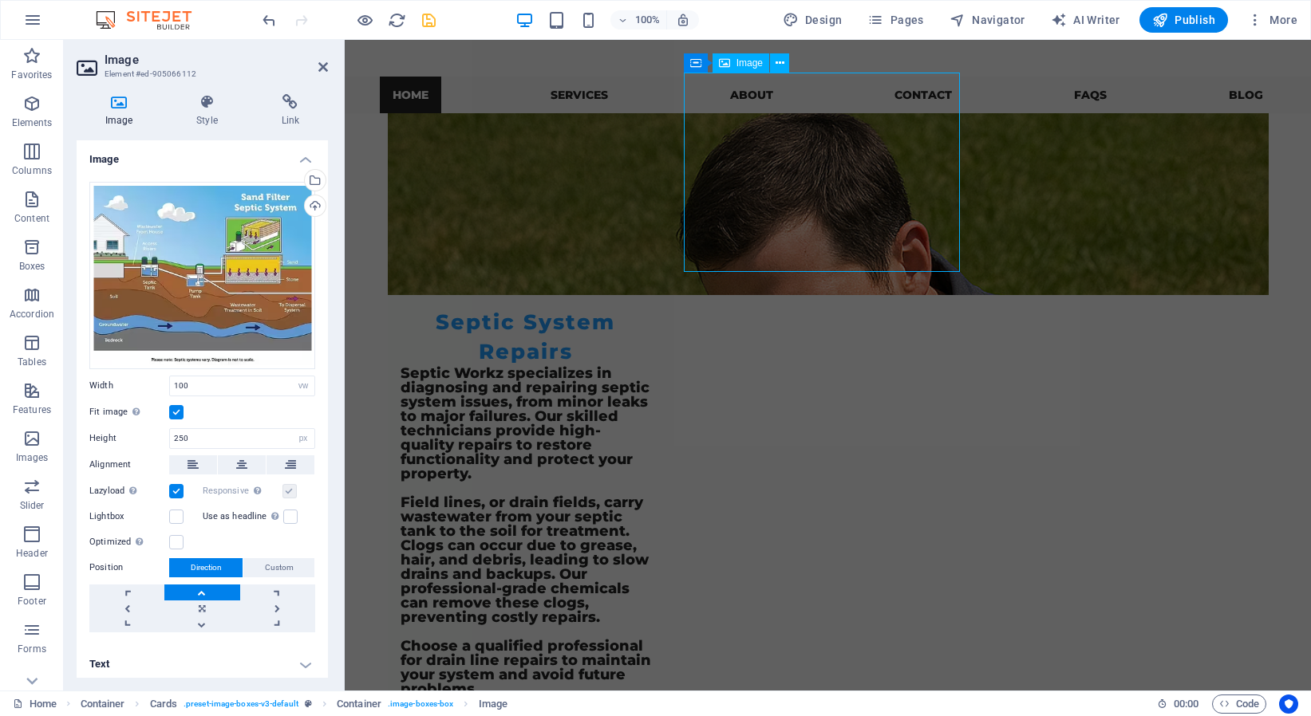
select select "vw"
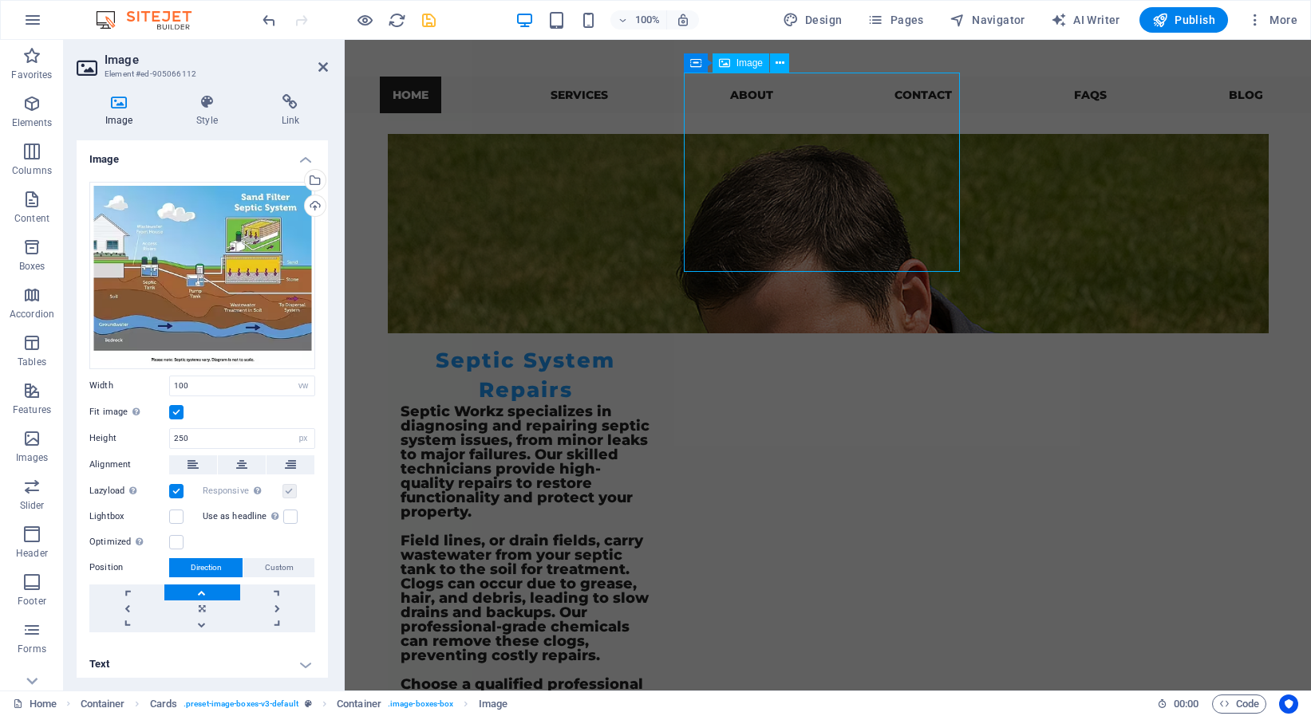
select select "px"
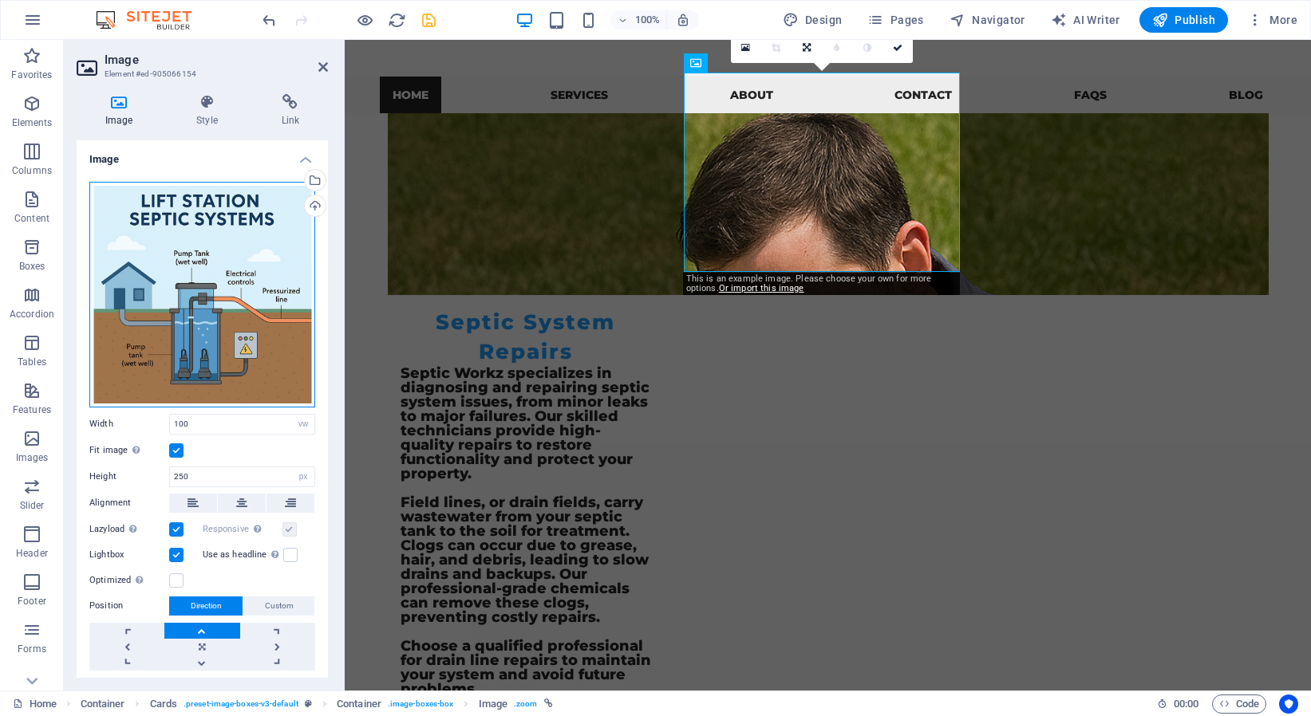
click at [246, 315] on div "Drag files here, click to choose files or select files from Files or our free s…" at bounding box center [202, 295] width 226 height 226
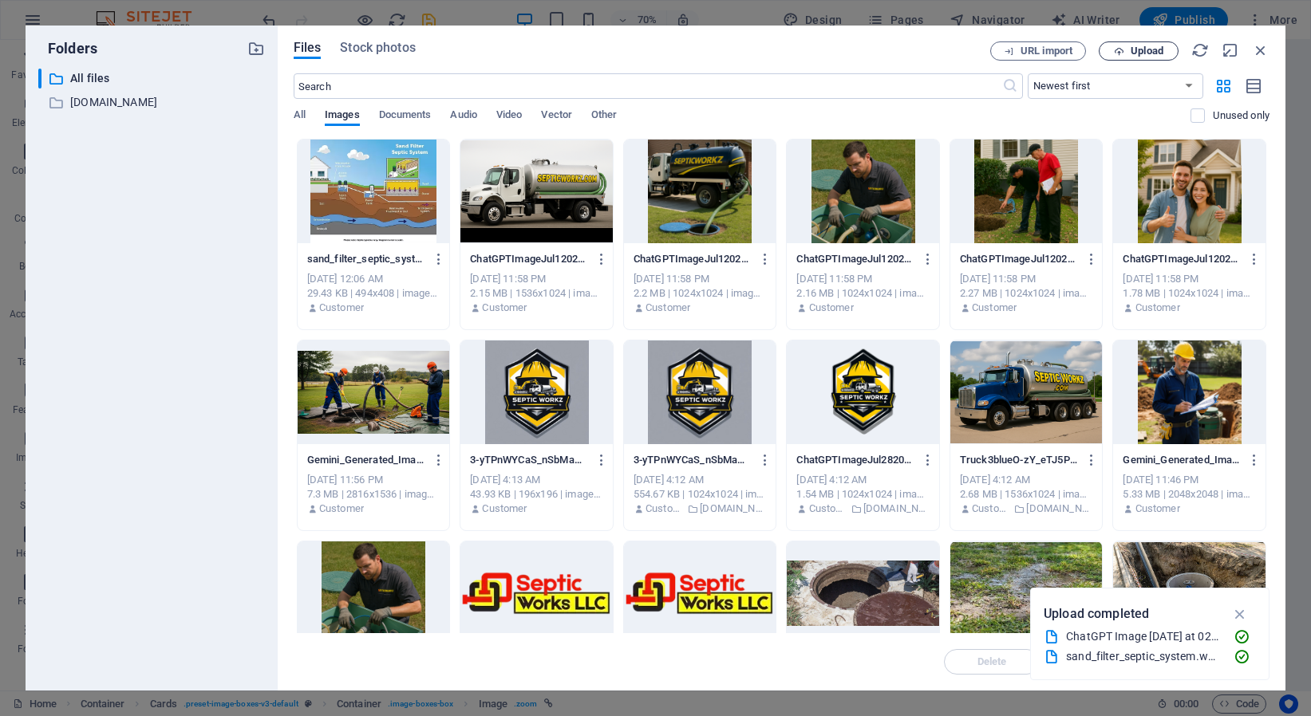
click at [1138, 48] on span "Upload" at bounding box center [1147, 51] width 33 height 10
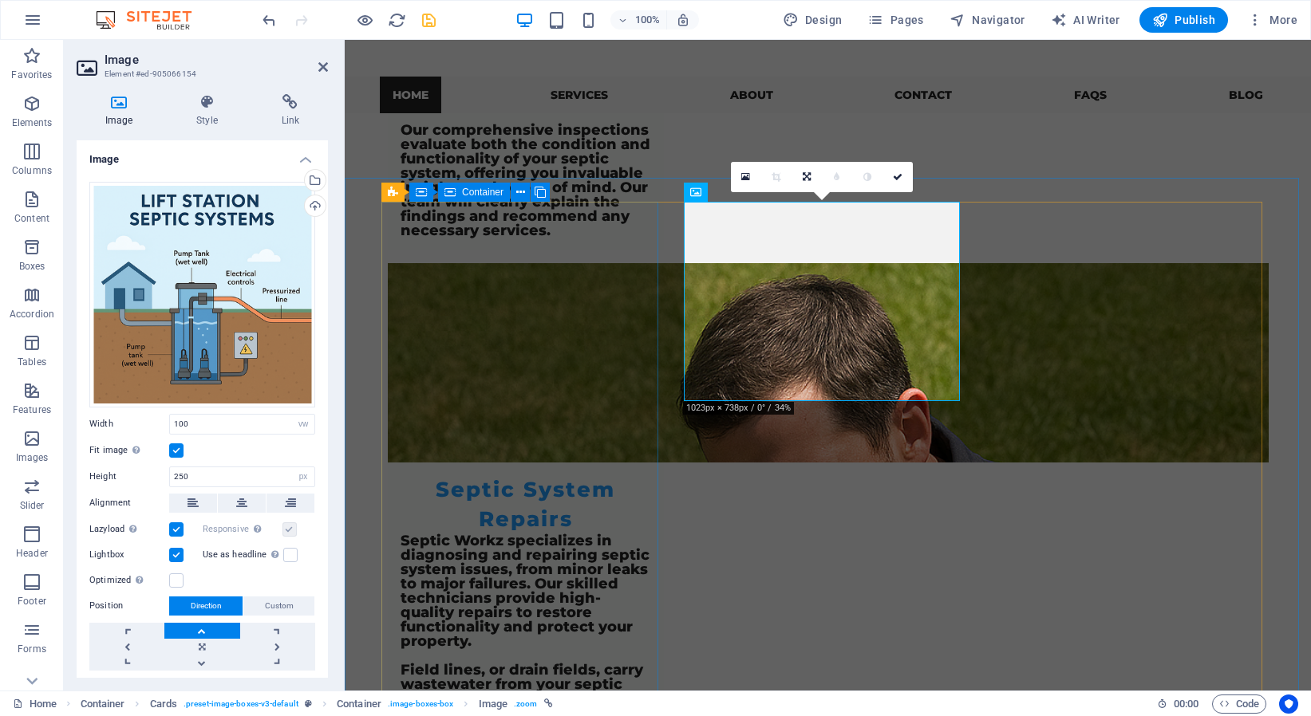
scroll to position [1752, 0]
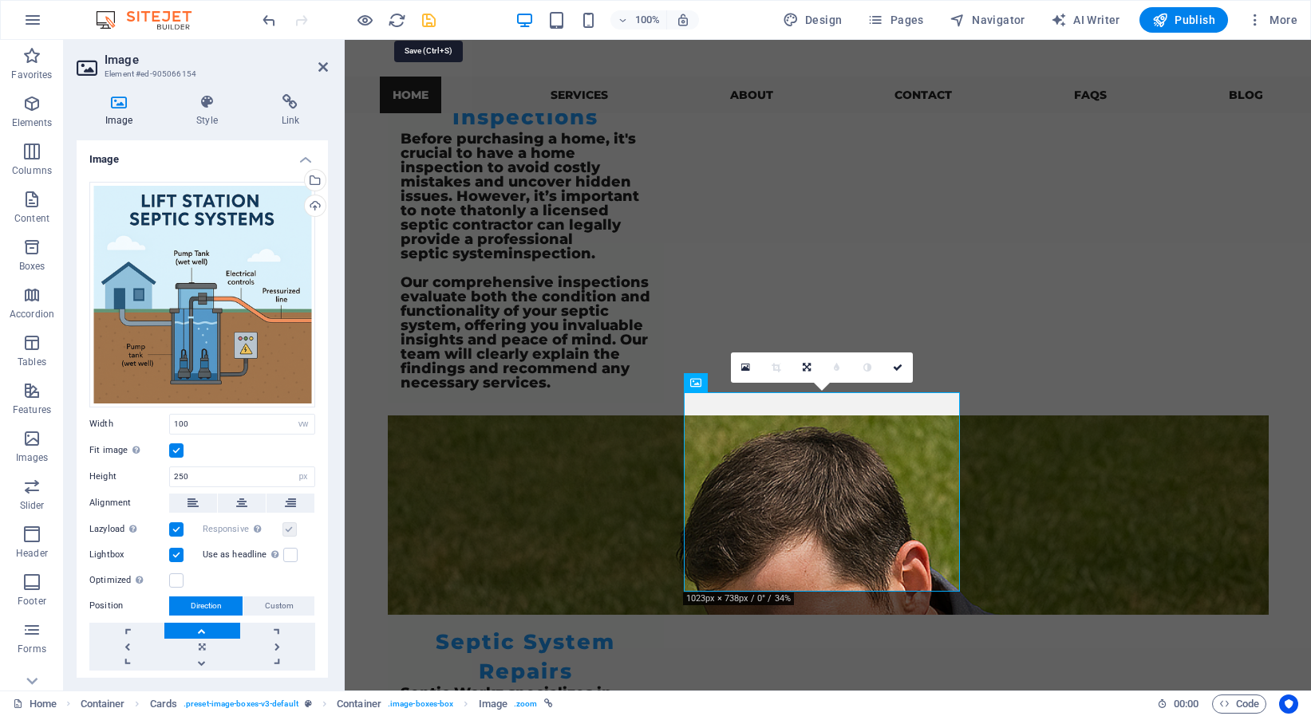
click at [426, 17] on icon "save" at bounding box center [429, 20] width 18 height 18
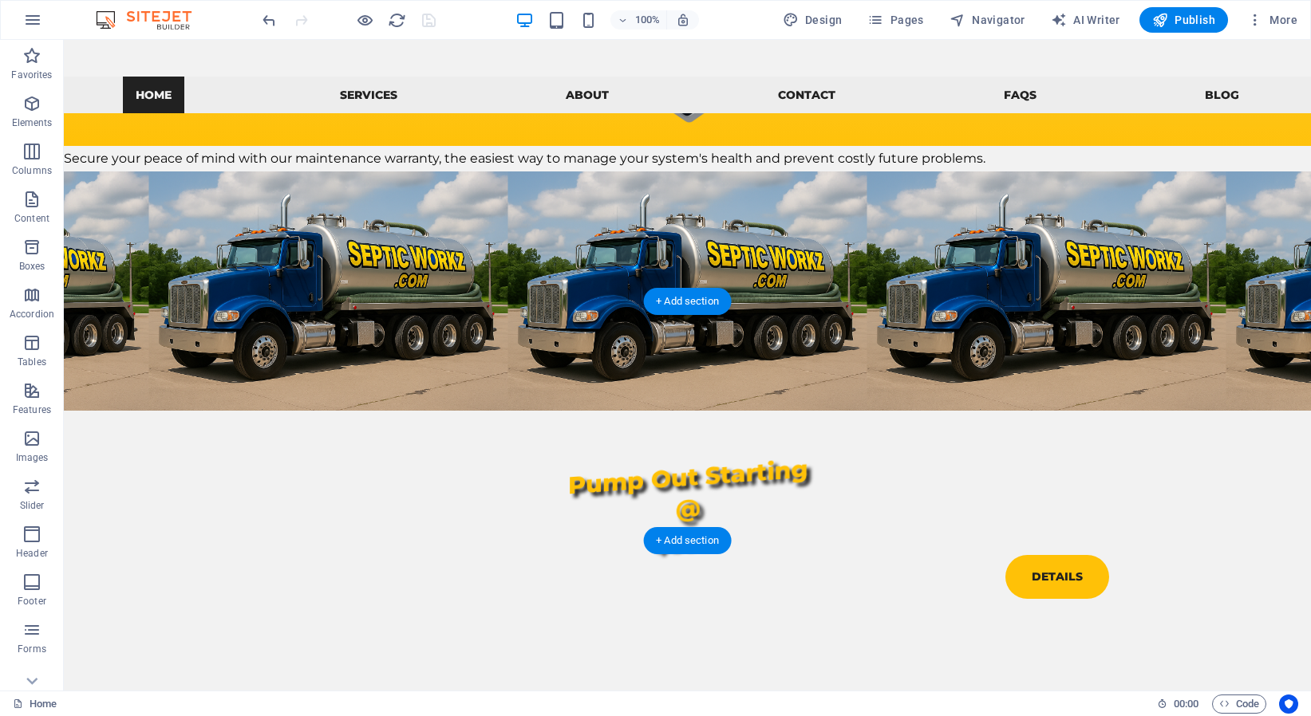
scroll to position [0, 0]
